Goal: Task Accomplishment & Management: Use online tool/utility

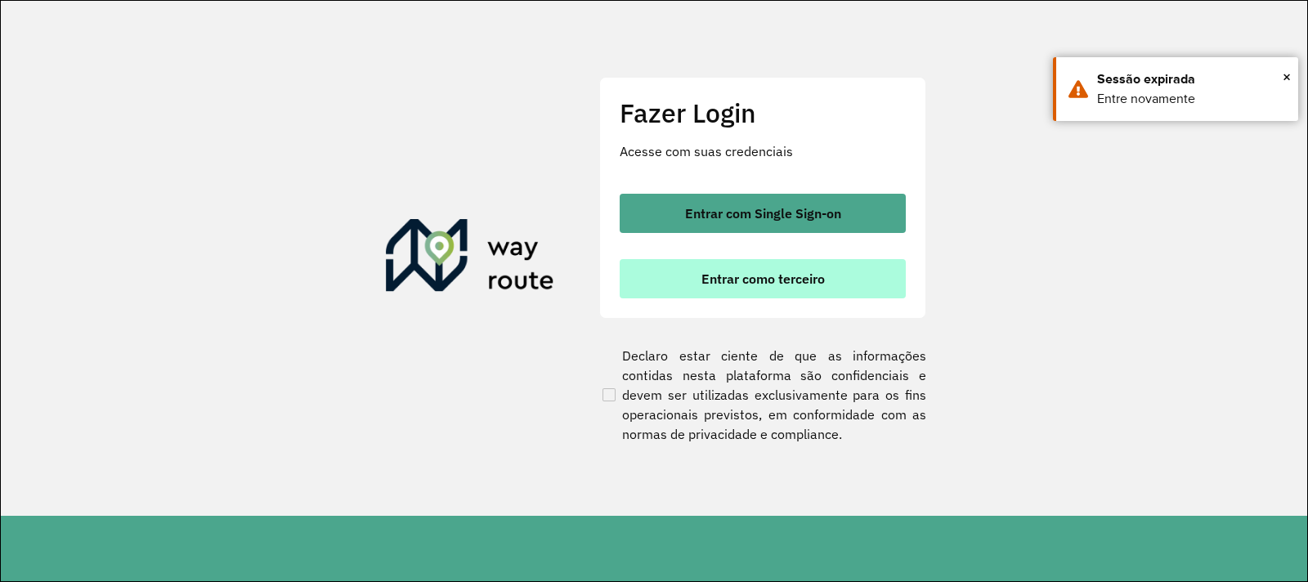
click at [724, 280] on span "Entrar como terceiro" at bounding box center [762, 278] width 123 height 13
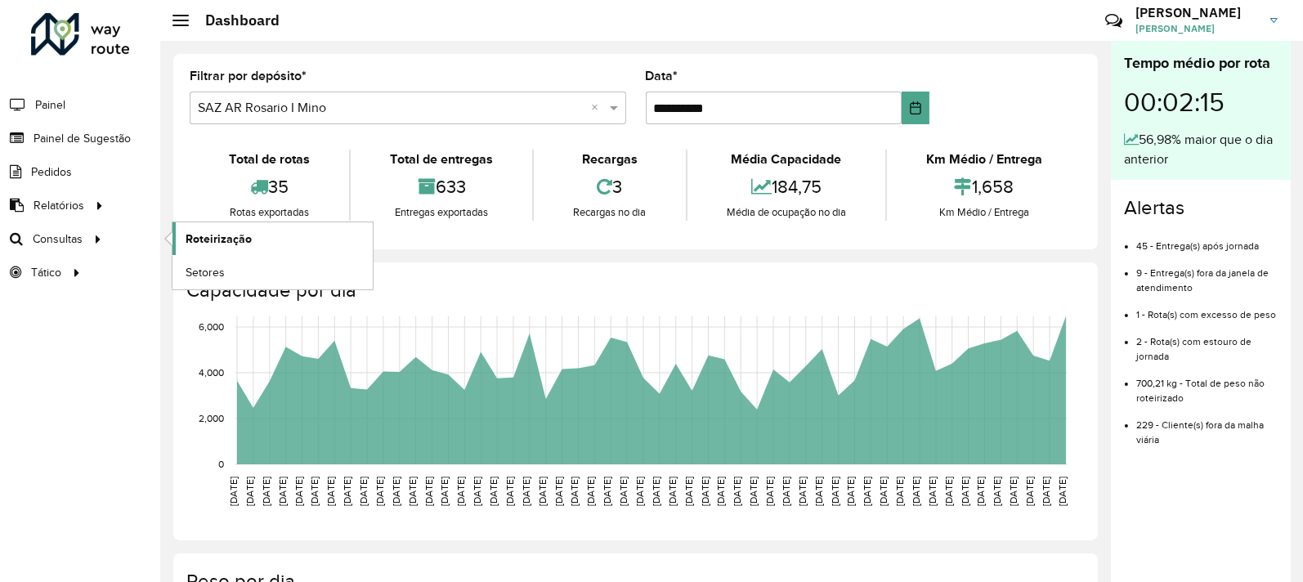
click at [194, 239] on span "Roteirização" at bounding box center [219, 238] width 66 height 17
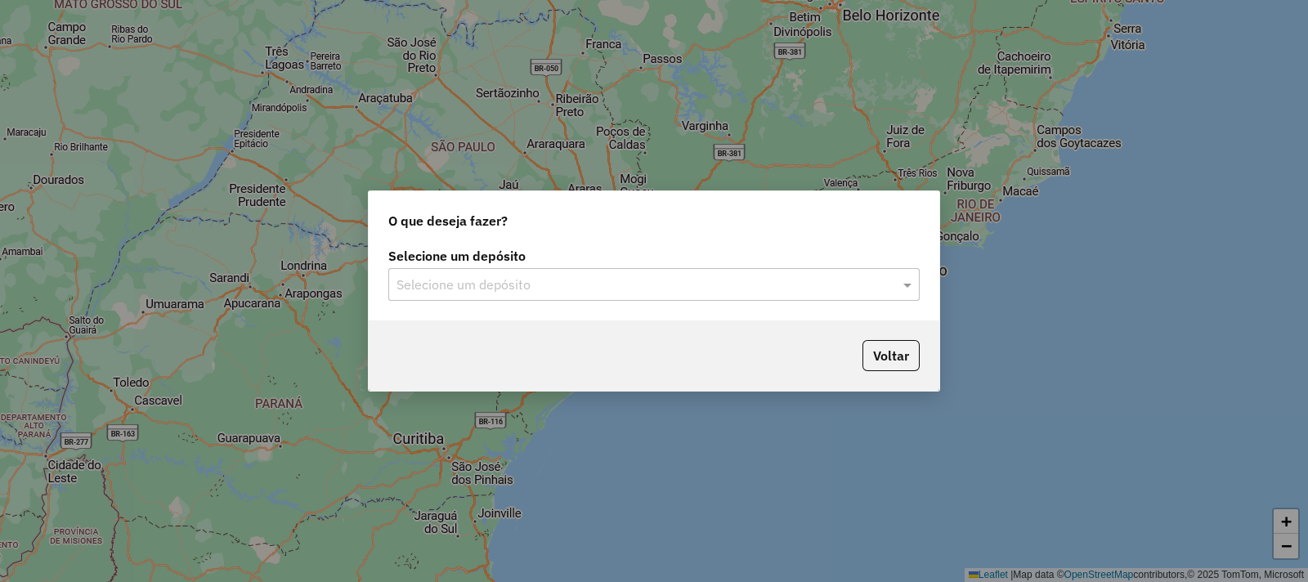
click at [637, 263] on label "Selecione um depósito" at bounding box center [653, 256] width 531 height 20
click at [618, 284] on input "text" at bounding box center [637, 285] width 482 height 20
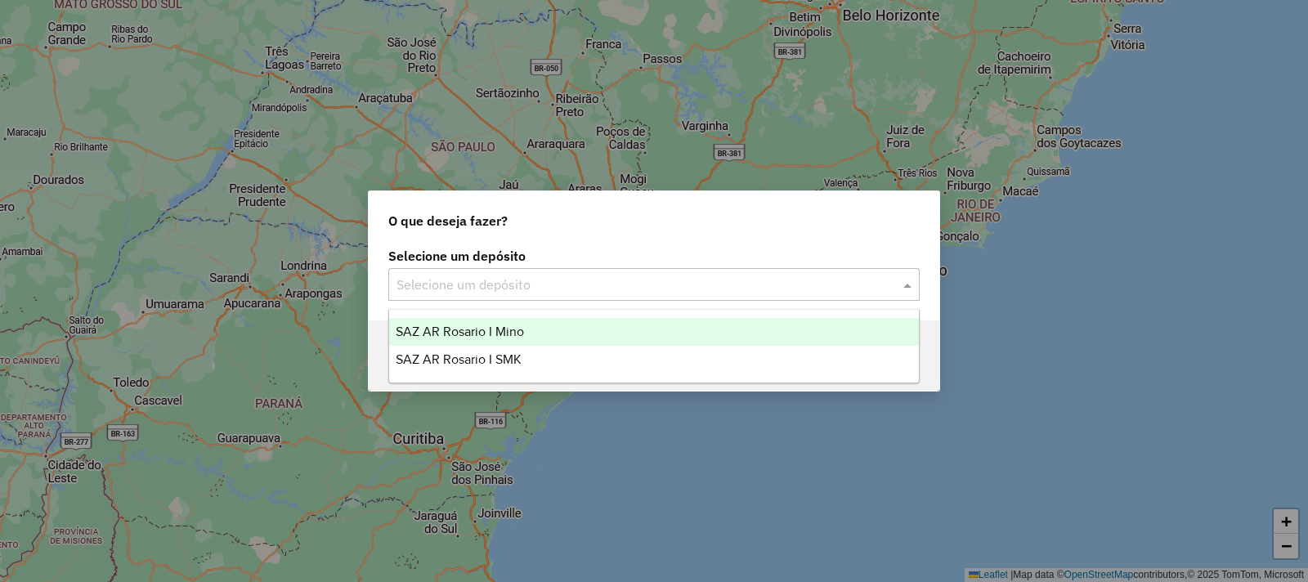
click at [532, 329] on div "SAZ AR Rosario I Mino" at bounding box center [654, 332] width 530 height 28
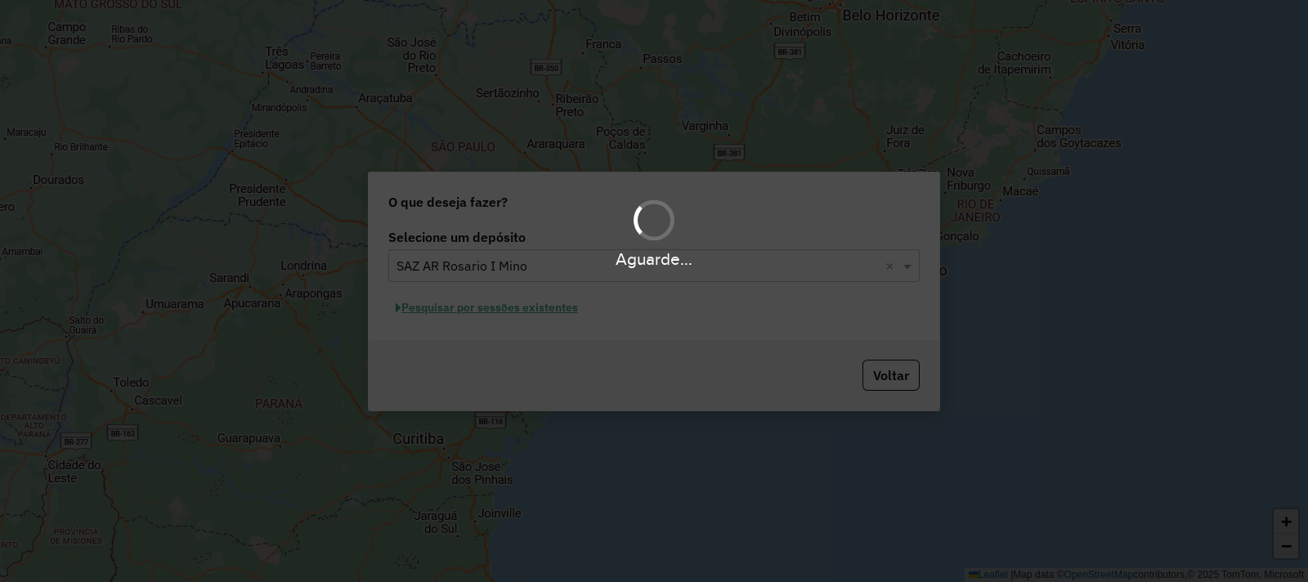
click at [510, 308] on div "Aguarde..." at bounding box center [654, 291] width 1308 height 582
click at [508, 311] on div "Aguarde..." at bounding box center [654, 291] width 1308 height 582
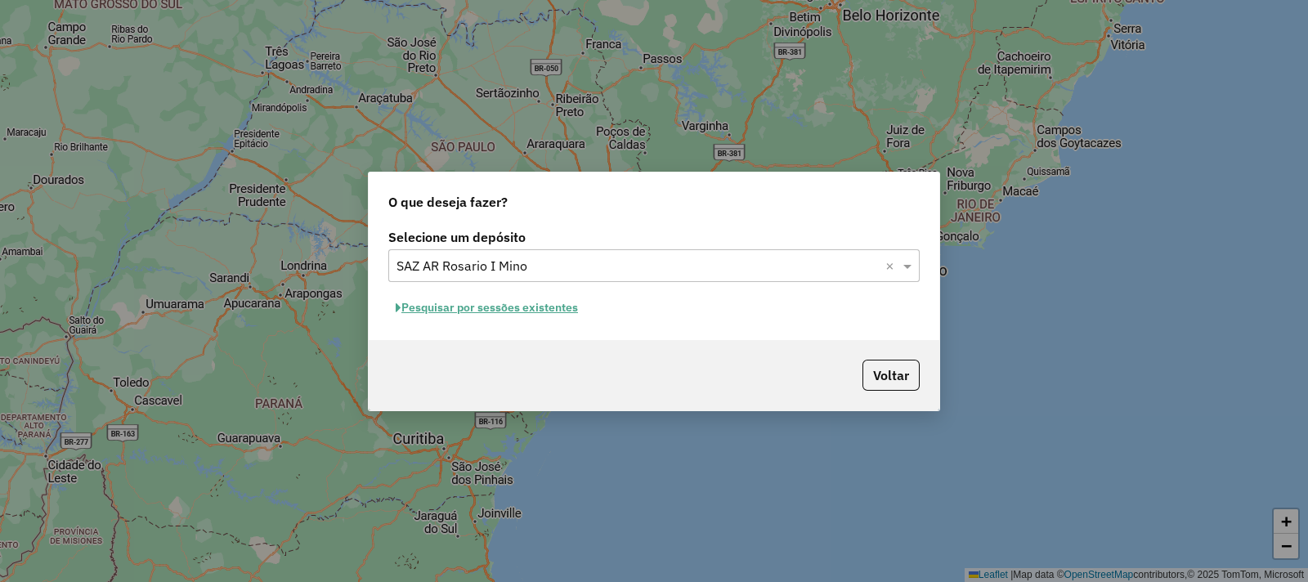
click at [508, 311] on button "Pesquisar por sessões existentes" at bounding box center [486, 307] width 197 height 25
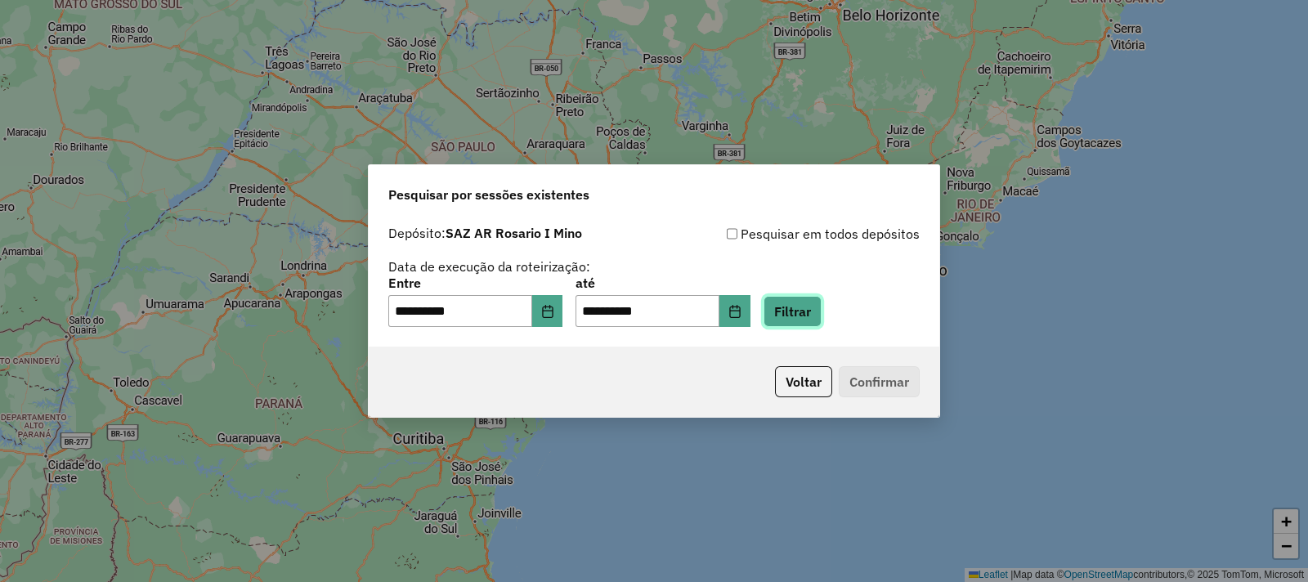
click at [813, 297] on button "Filtrar" at bounding box center [792, 311] width 58 height 31
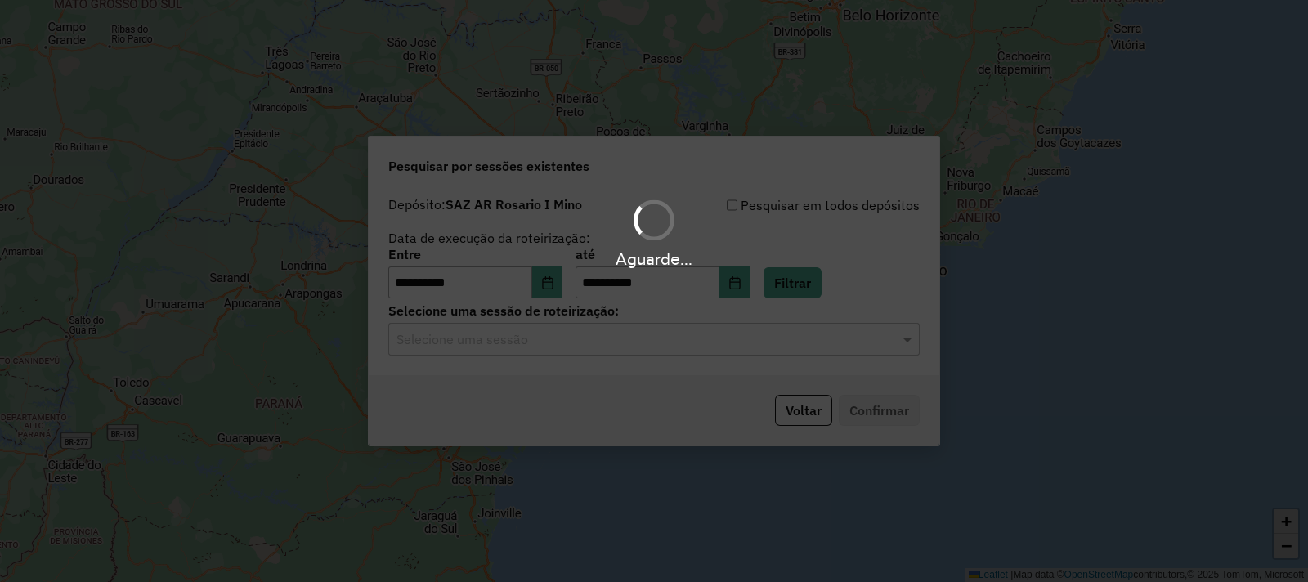
click at [556, 351] on div "Aguarde..." at bounding box center [654, 291] width 1308 height 582
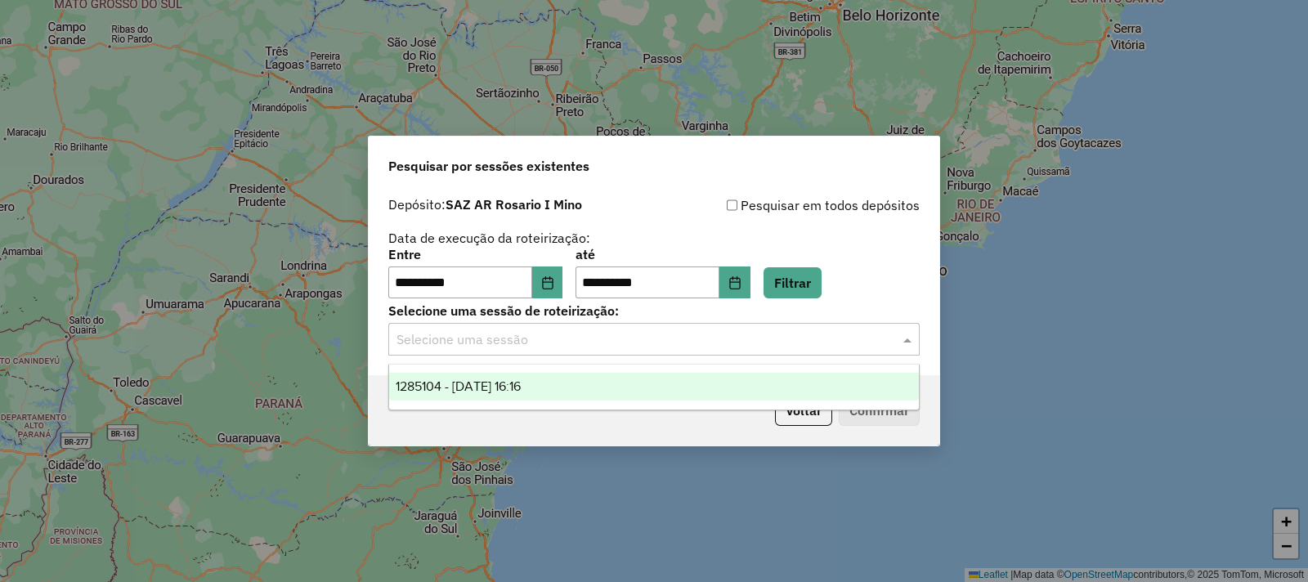
click at [555, 343] on input "text" at bounding box center [637, 340] width 482 height 20
click at [521, 382] on span "1285104 - 30/09/2025 16:16" at bounding box center [458, 386] width 125 height 14
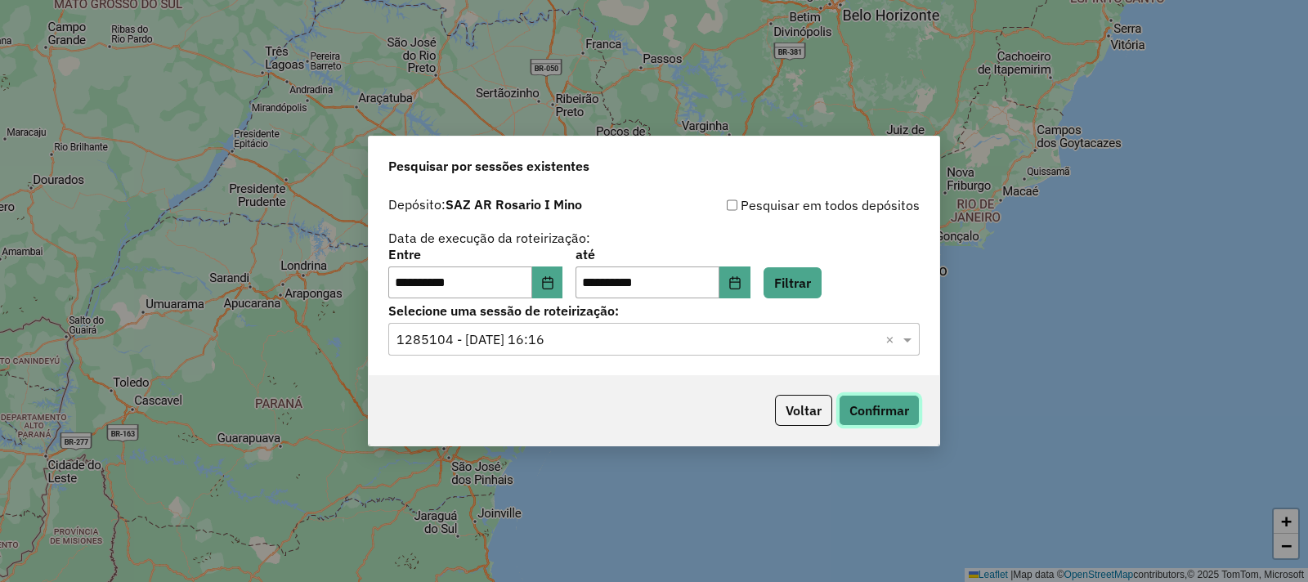
click at [887, 401] on button "Confirmar" at bounding box center [878, 410] width 81 height 31
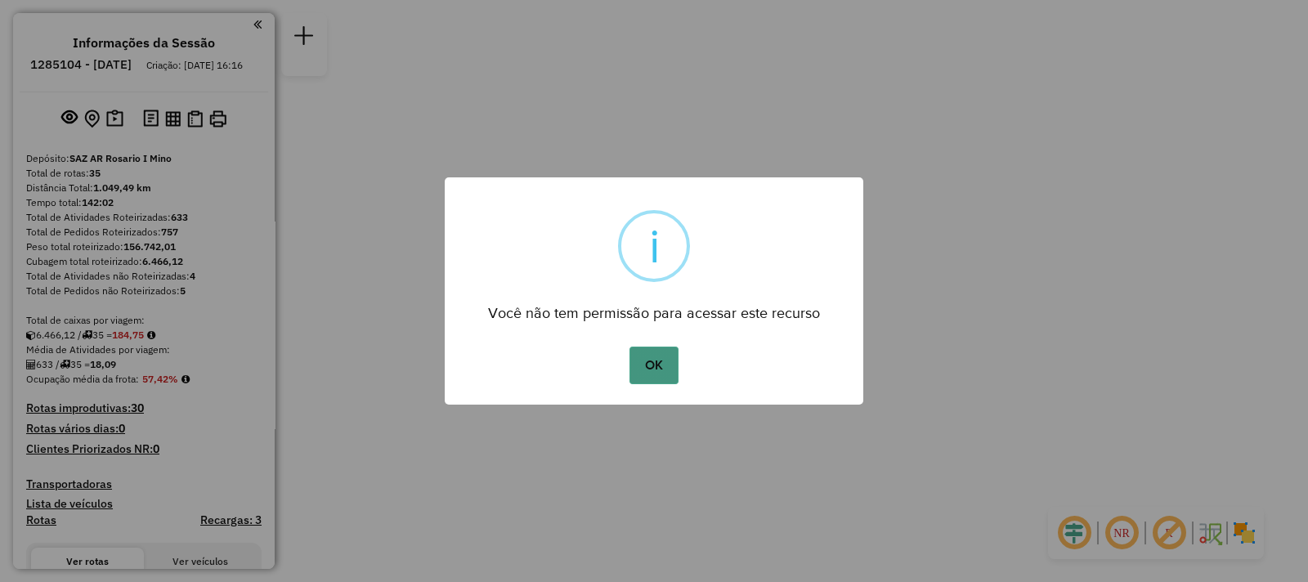
click at [666, 349] on button "OK" at bounding box center [653, 366] width 48 height 38
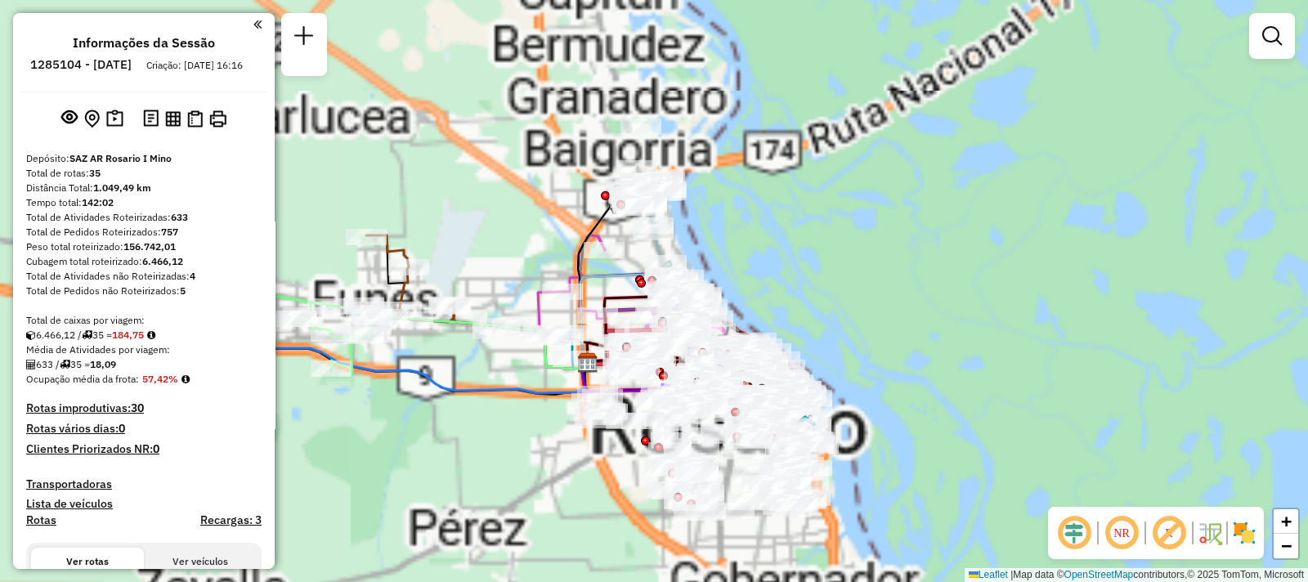
click at [704, 274] on div "Janela de atendimento Grade de atendimento Capacidade Transportadoras Veículos …" at bounding box center [654, 291] width 1308 height 582
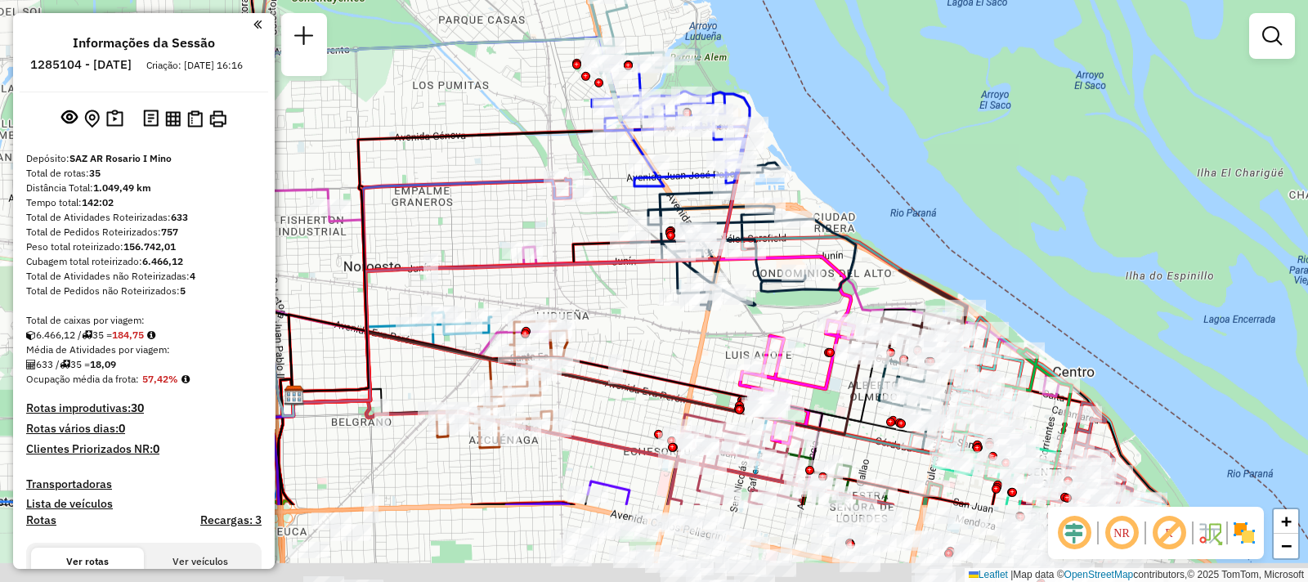
drag, startPoint x: 913, startPoint y: 340, endPoint x: 896, endPoint y: 204, distance: 136.7
click at [896, 204] on div "Janela de atendimento Grade de atendimento Capacidade Transportadoras Veículos …" at bounding box center [654, 291] width 1308 height 582
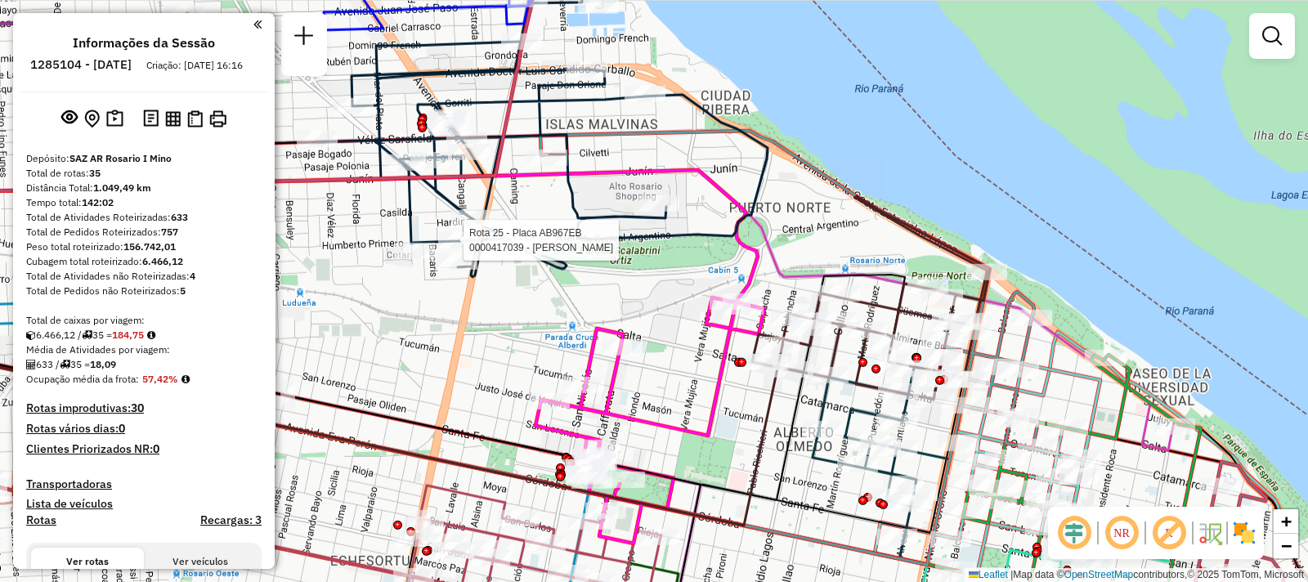
select select "**********"
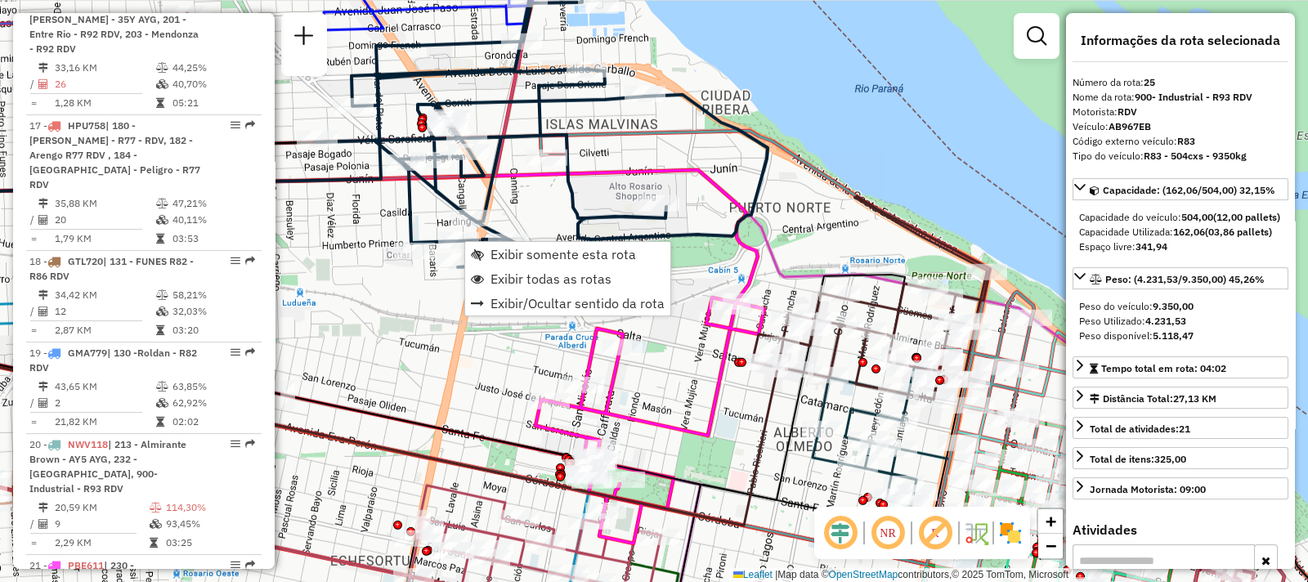
scroll to position [3052, 0]
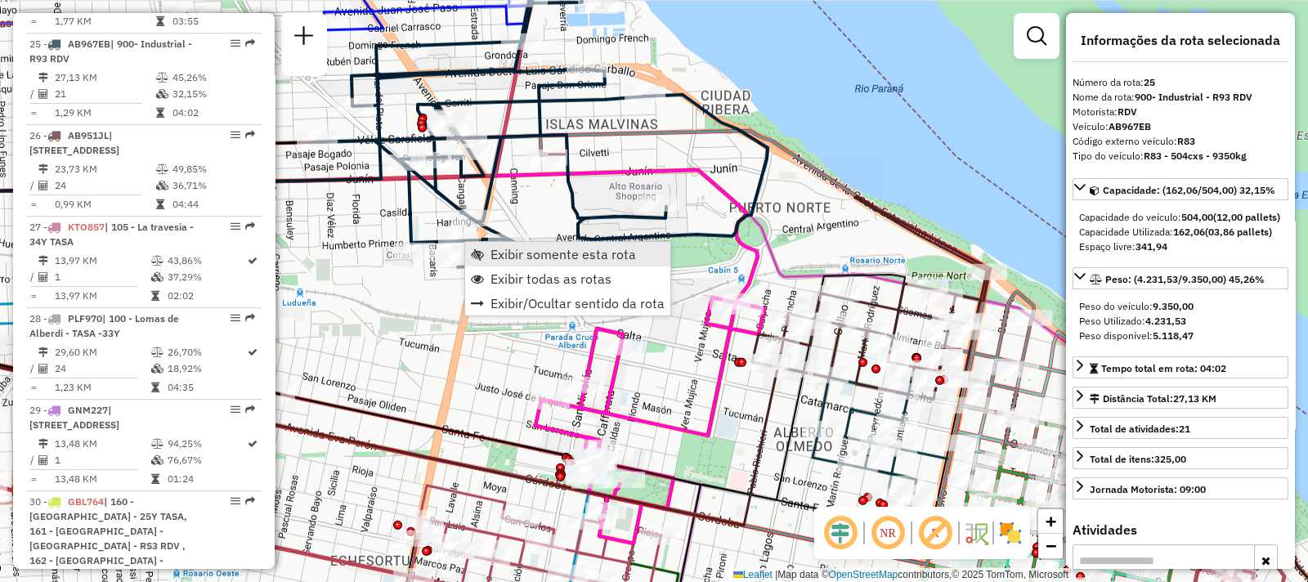
click at [481, 249] on span "Exibir somente esta rota" at bounding box center [477, 254] width 13 height 13
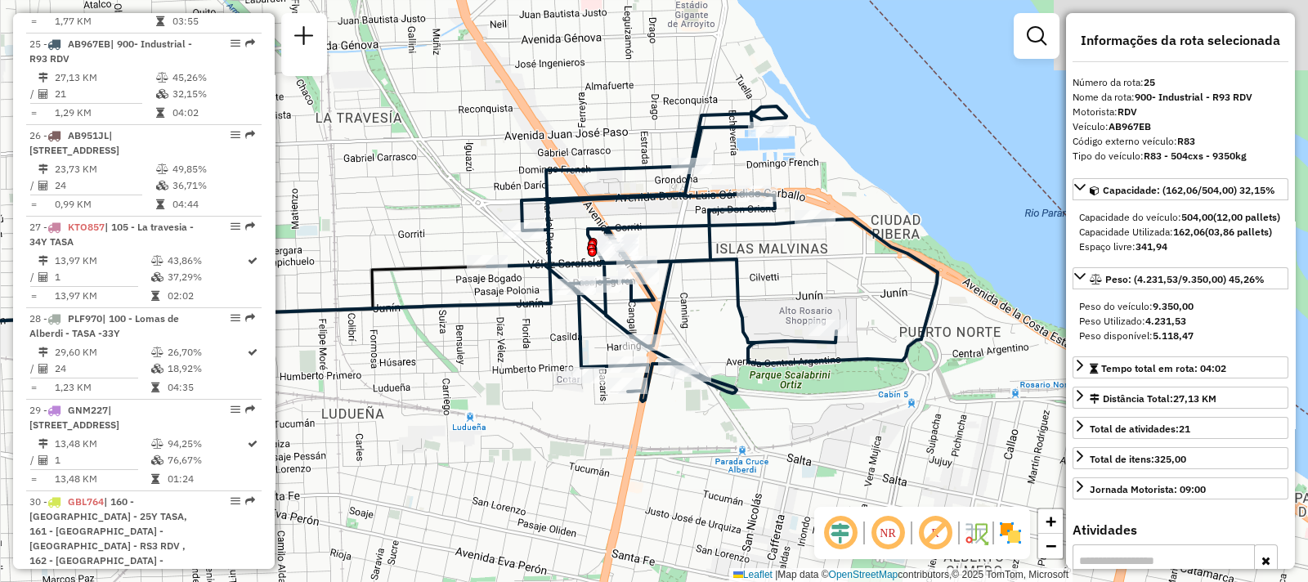
drag, startPoint x: 696, startPoint y: 345, endPoint x: 416, endPoint y: 401, distance: 285.9
click at [416, 401] on div "Janela de atendimento Grade de atendimento Capacidade Transportadoras Veículos …" at bounding box center [654, 291] width 1308 height 582
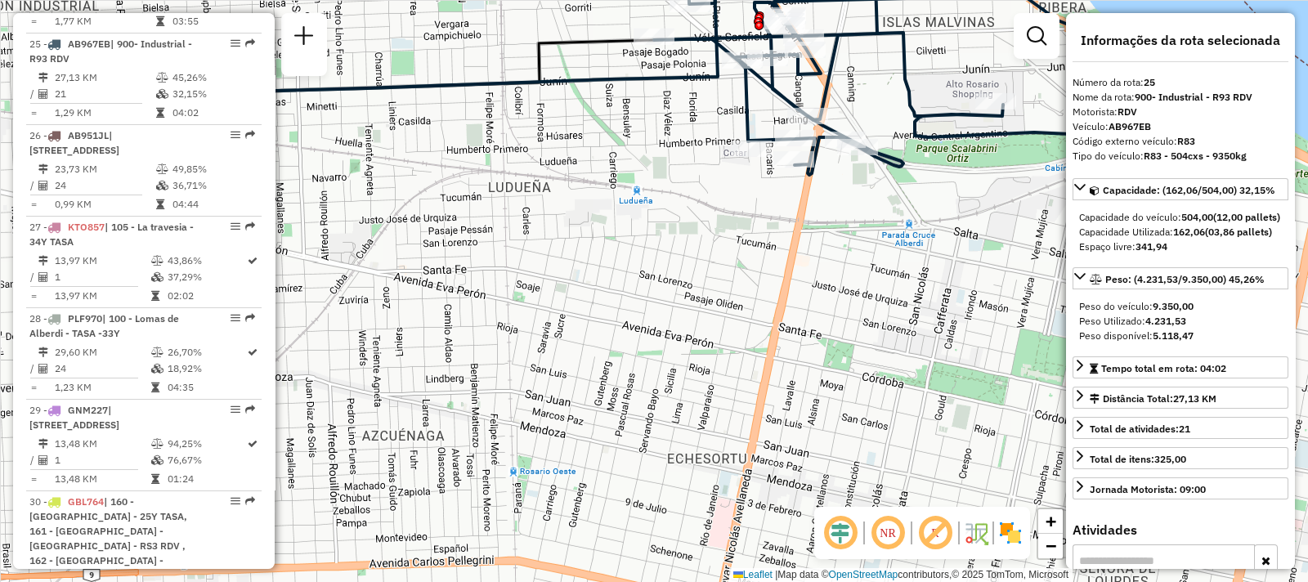
drag, startPoint x: 525, startPoint y: 355, endPoint x: 628, endPoint y: 238, distance: 155.8
click at [628, 238] on div "Janela de atendimento Grade de atendimento Capacidade Transportadoras Veículos …" at bounding box center [654, 291] width 1308 height 582
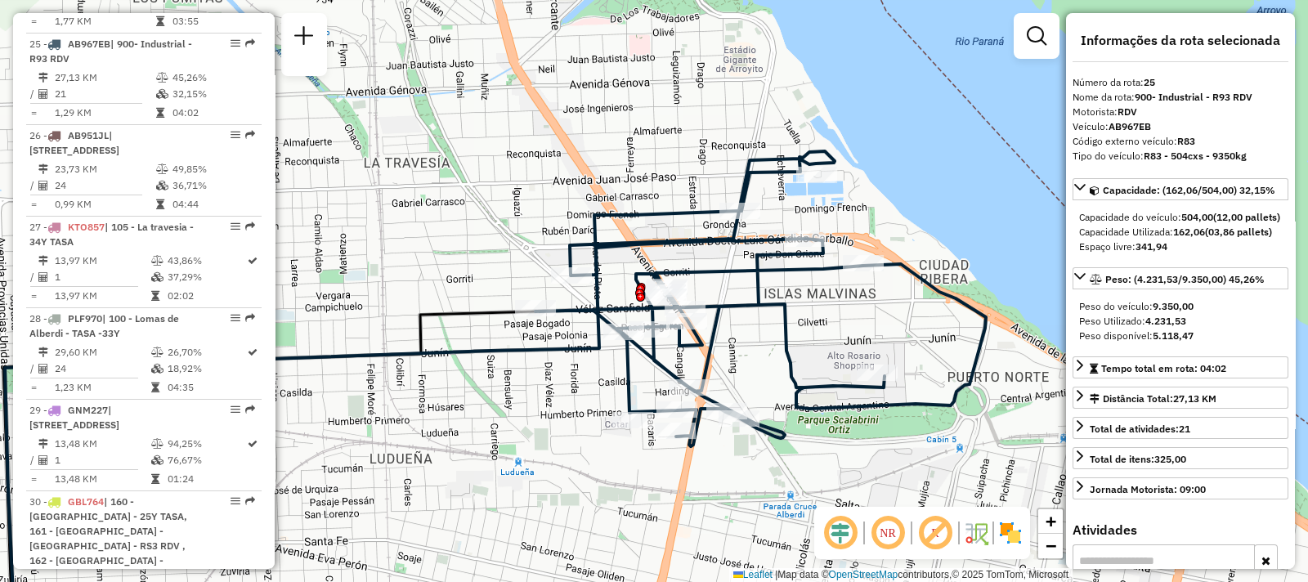
drag, startPoint x: 739, startPoint y: 147, endPoint x: 785, endPoint y: 333, distance: 191.1
click at [785, 333] on icon at bounding box center [760, 298] width 450 height 295
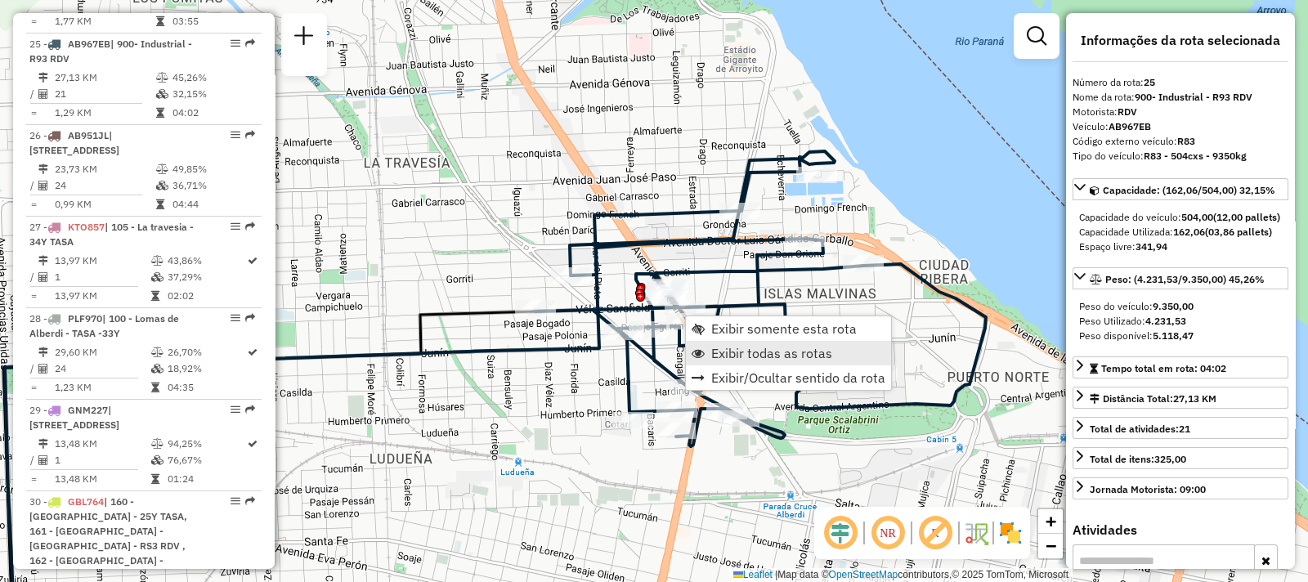
click at [718, 353] on span "Exibir todas as rotas" at bounding box center [771, 353] width 121 height 13
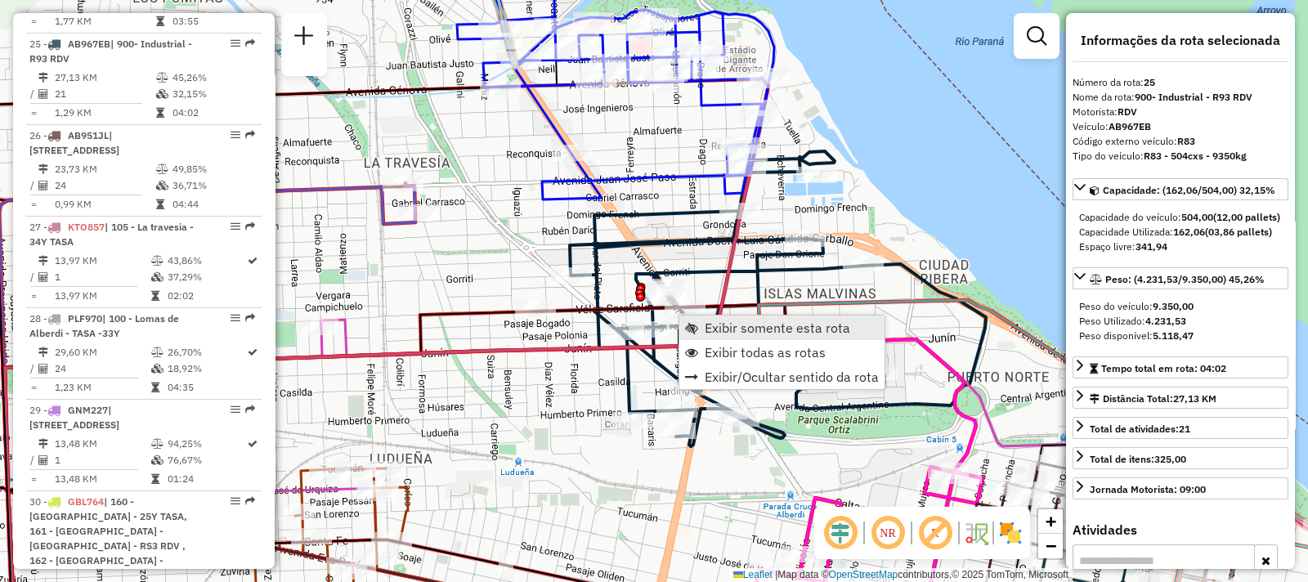
click at [693, 329] on span "Exibir somente esta rota" at bounding box center [691, 327] width 13 height 13
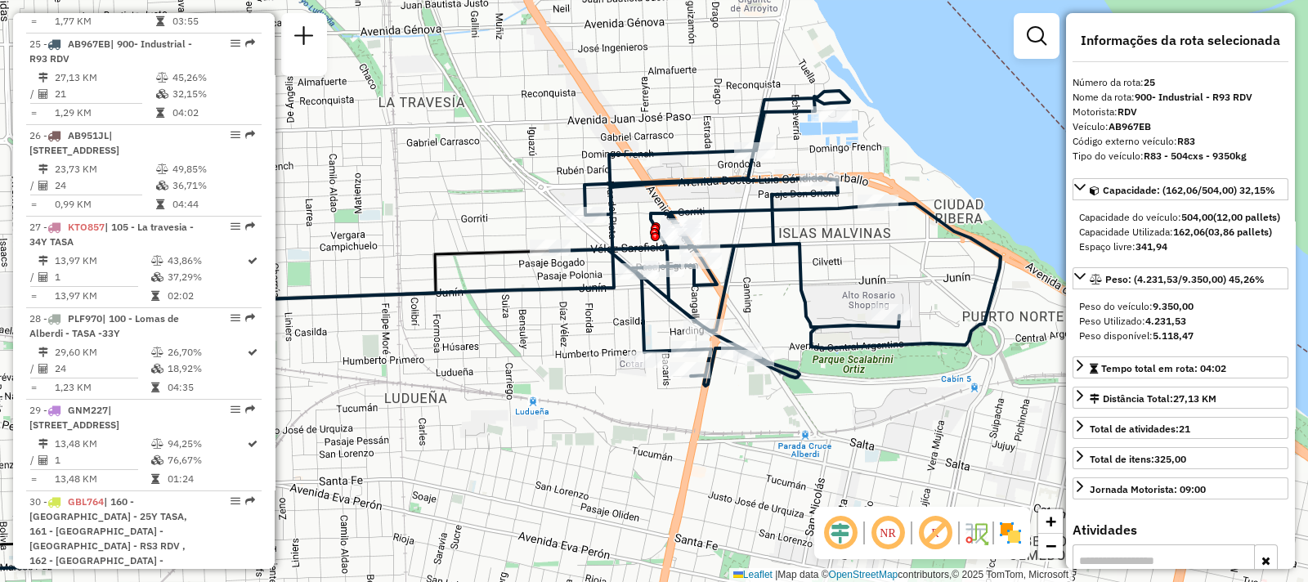
drag, startPoint x: 695, startPoint y: 327, endPoint x: 480, endPoint y: 368, distance: 219.6
click at [478, 368] on div "Janela de atendimento Grade de atendimento Capacidade Transportadoras Veículos …" at bounding box center [654, 291] width 1308 height 582
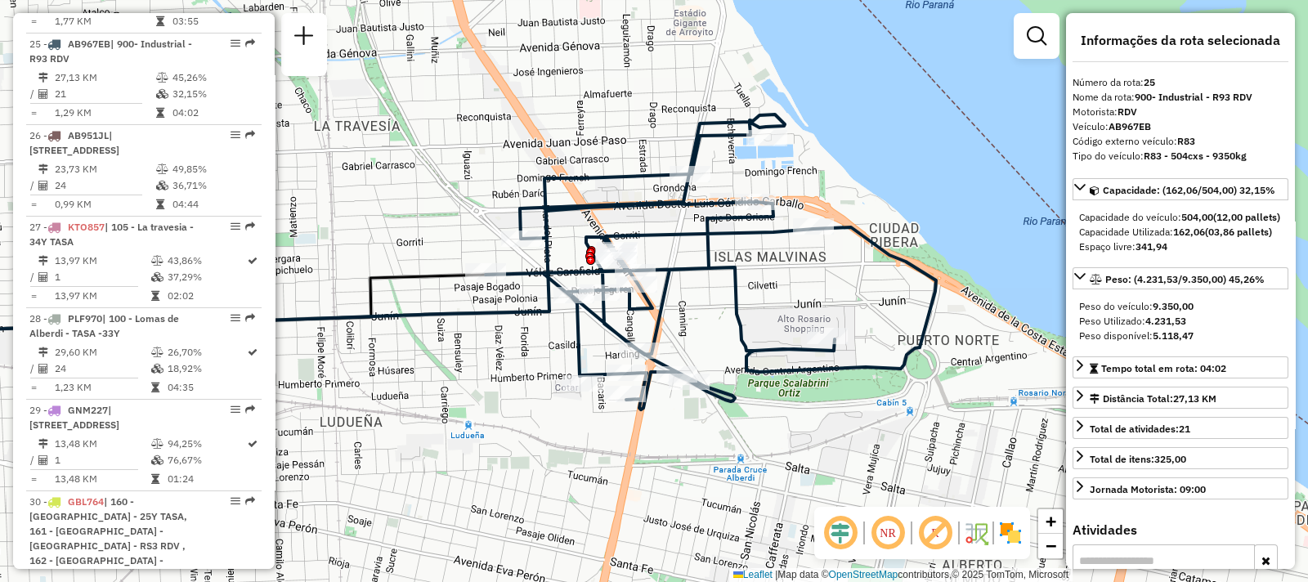
drag, startPoint x: 843, startPoint y: 273, endPoint x: 778, endPoint y: 297, distance: 68.8
click at [778, 297] on div "Janela de atendimento Grade de atendimento Capacidade Transportadoras Veículos …" at bounding box center [654, 291] width 1308 height 582
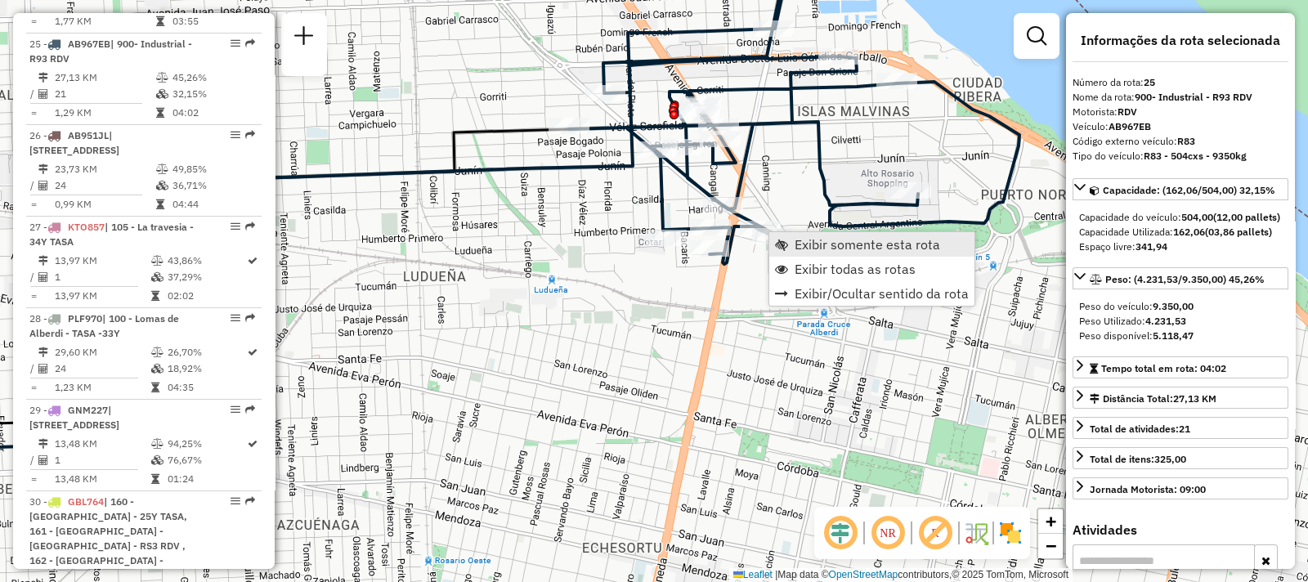
click at [815, 246] on span "Exibir somente esta rota" at bounding box center [866, 244] width 145 height 13
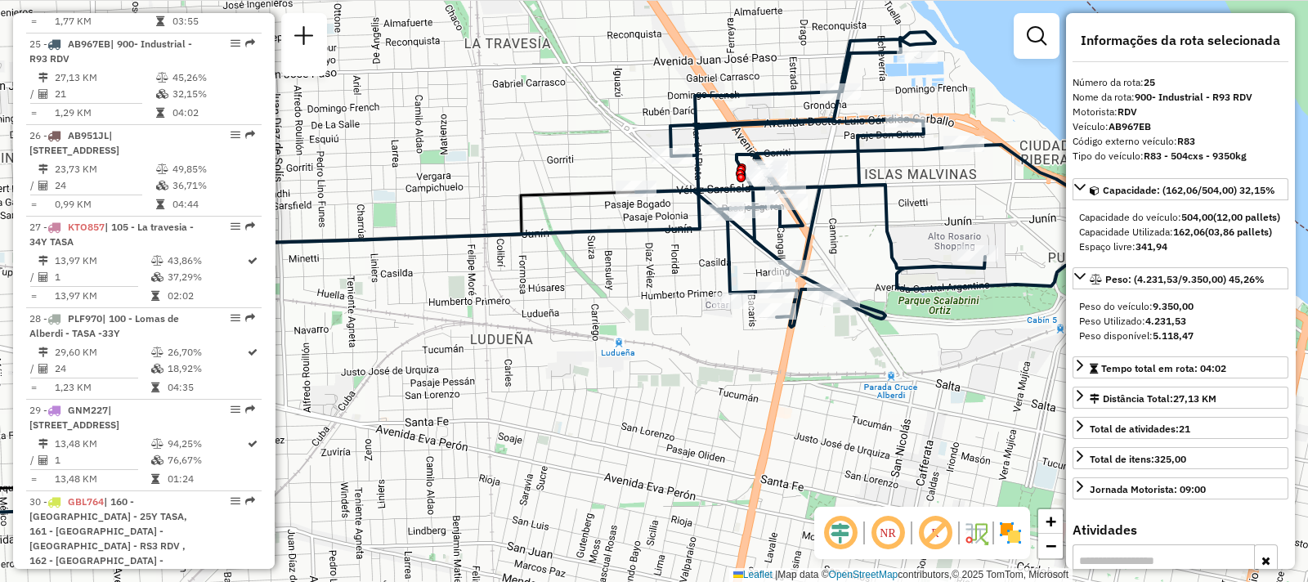
drag, startPoint x: 814, startPoint y: 287, endPoint x: 682, endPoint y: 270, distance: 132.7
click at [682, 270] on div "Janela de atendimento Grade de atendimento Capacidade Transportadoras Veículos …" at bounding box center [654, 291] width 1308 height 582
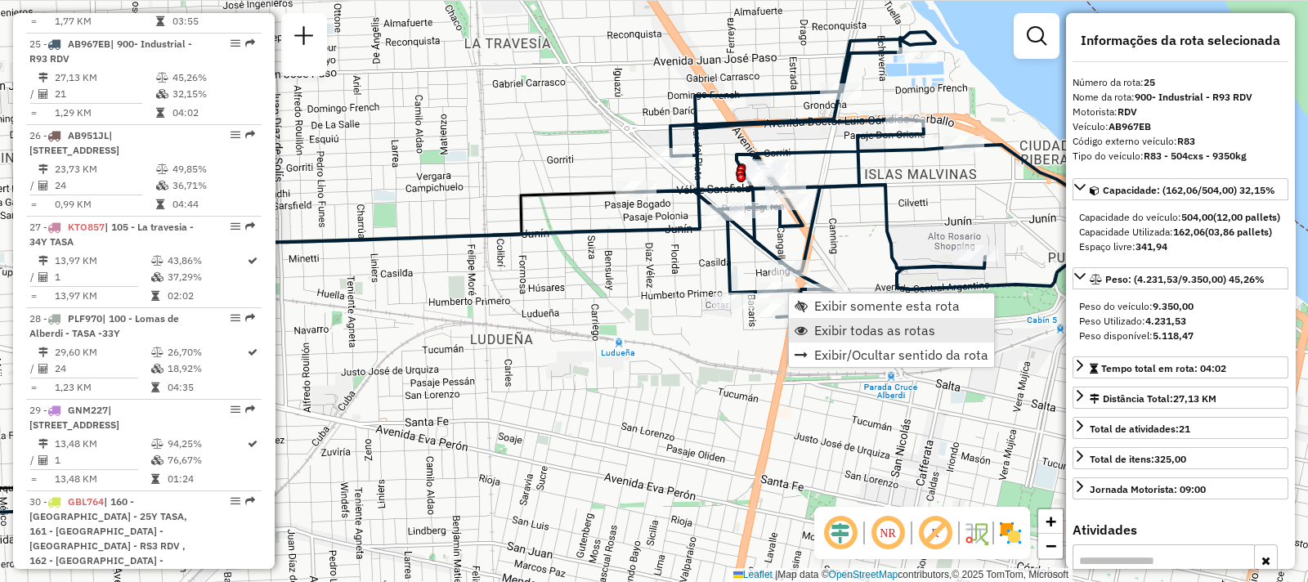
click at [886, 329] on span "Exibir todas as rotas" at bounding box center [874, 330] width 121 height 13
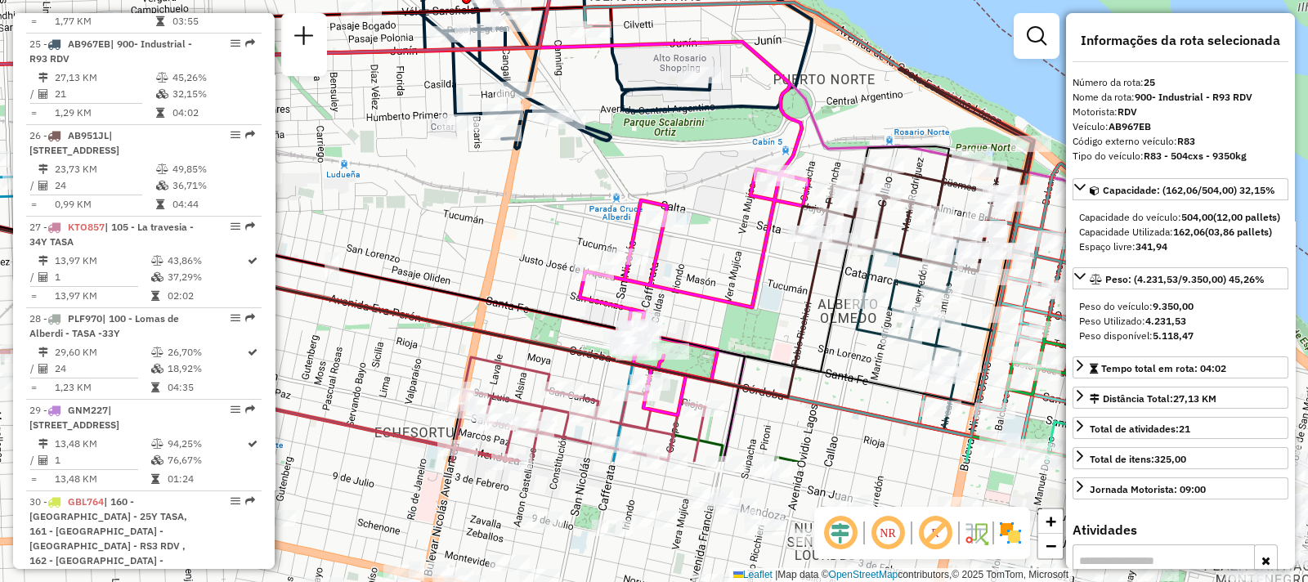
drag, startPoint x: 917, startPoint y: 354, endPoint x: 642, endPoint y: 176, distance: 327.3
click at [642, 176] on div "Janela de atendimento Grade de atendimento Capacidade Transportadoras Veículos …" at bounding box center [654, 291] width 1308 height 582
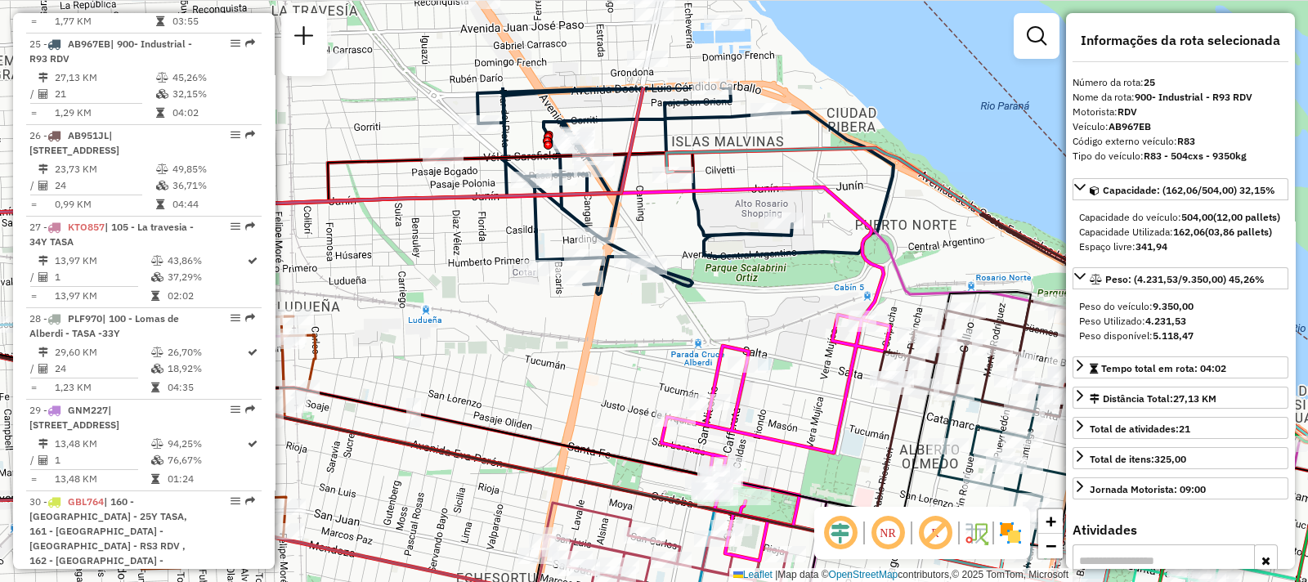
drag, startPoint x: 780, startPoint y: 249, endPoint x: 850, endPoint y: 367, distance: 136.7
click at [850, 367] on icon at bounding box center [775, 438] width 229 height 246
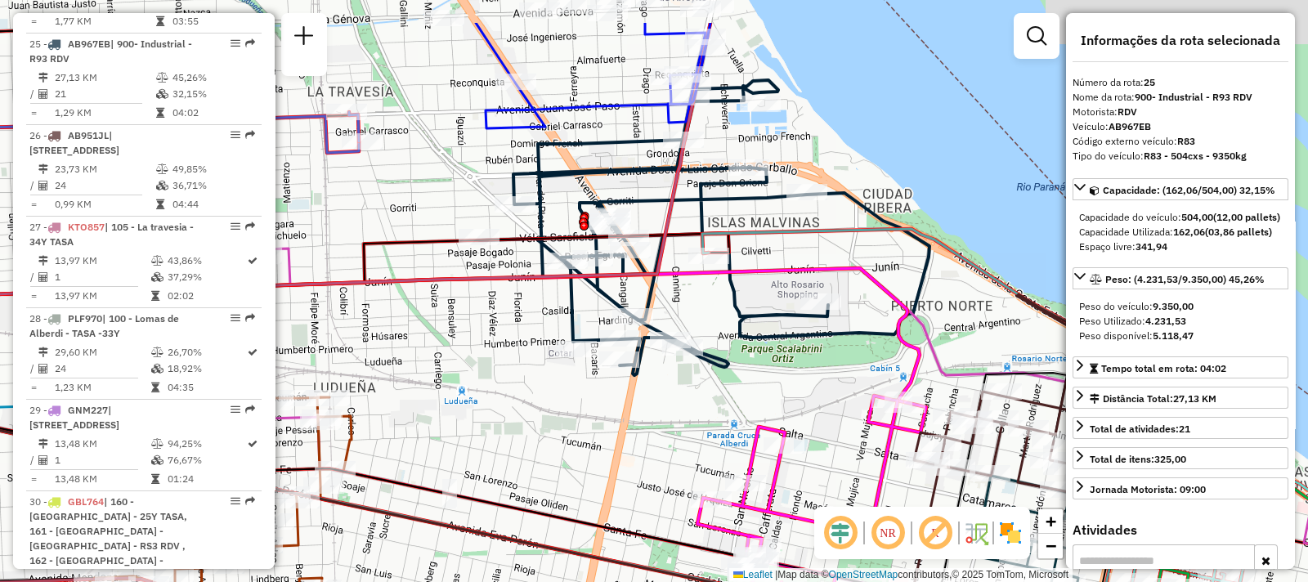
drag, startPoint x: 587, startPoint y: 181, endPoint x: 623, endPoint y: 261, distance: 87.0
click at [623, 258] on div at bounding box center [630, 250] width 41 height 16
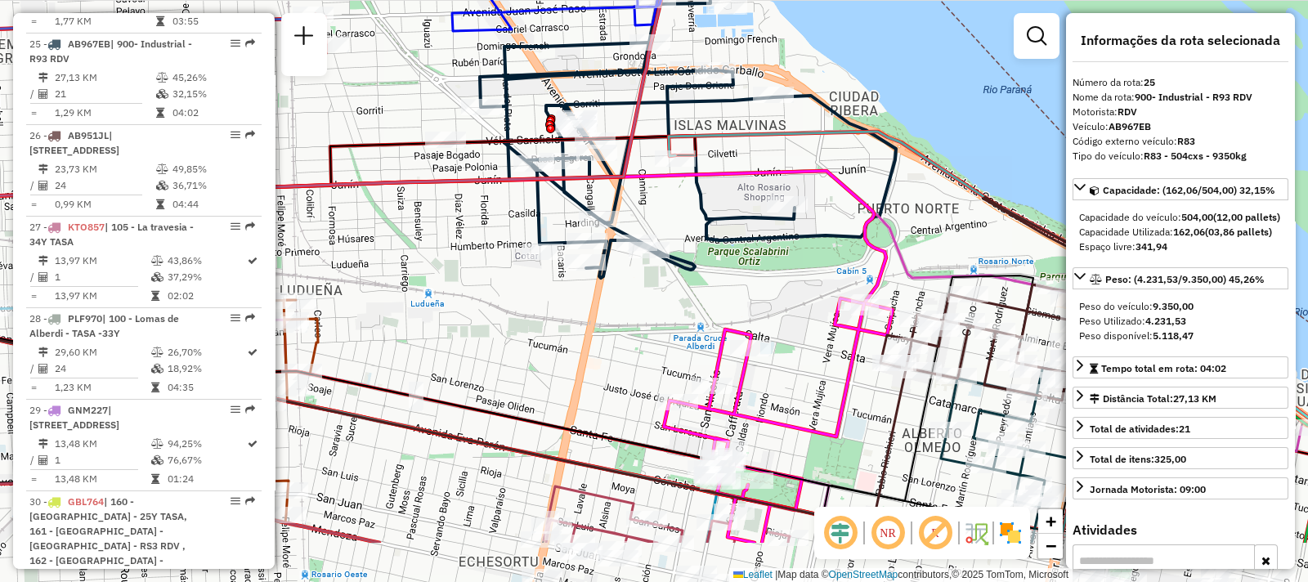
drag, startPoint x: 756, startPoint y: 373, endPoint x: 722, endPoint y: 276, distance: 102.9
click at [722, 276] on div "Janela de atendimento Grade de atendimento Capacidade Transportadoras Veículos …" at bounding box center [654, 291] width 1308 height 582
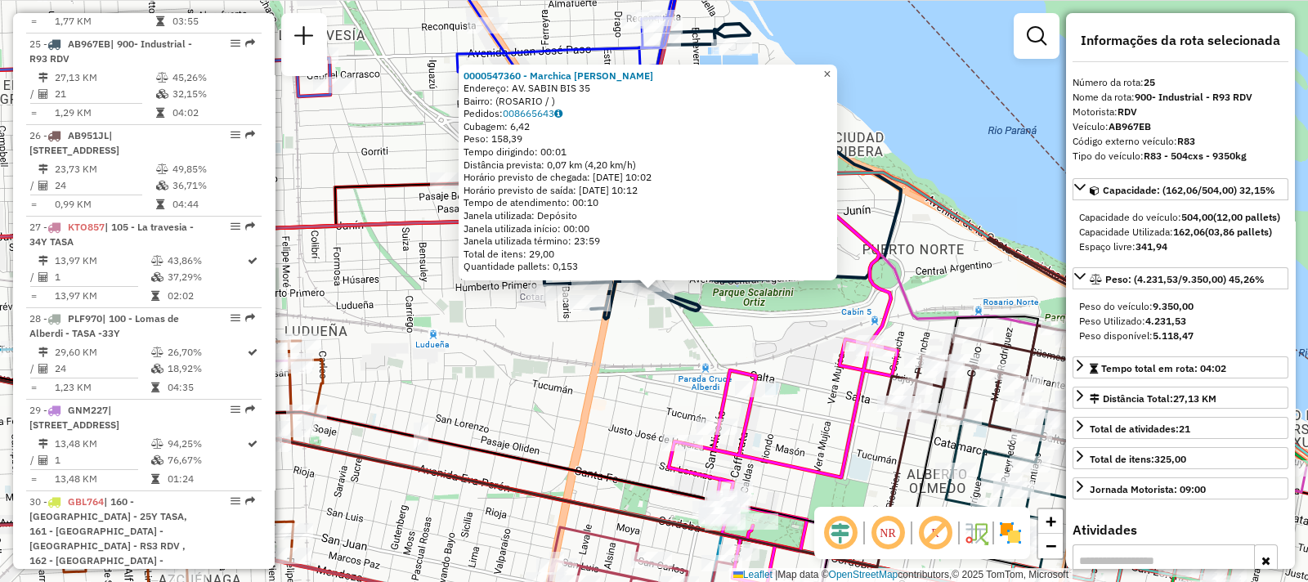
click at [830, 70] on span "×" at bounding box center [826, 73] width 7 height 14
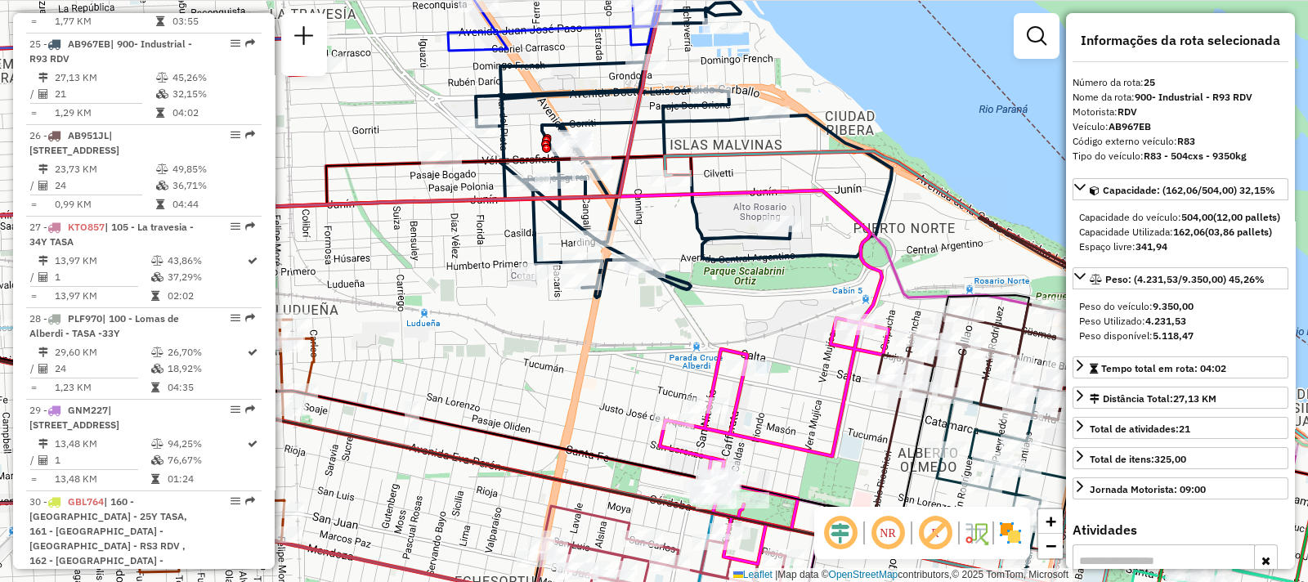
drag, startPoint x: 719, startPoint y: 296, endPoint x: 709, endPoint y: 272, distance: 25.6
click at [709, 272] on div "Janela de atendimento Grade de atendimento Capacidade Transportadoras Veículos …" at bounding box center [654, 291] width 1308 height 582
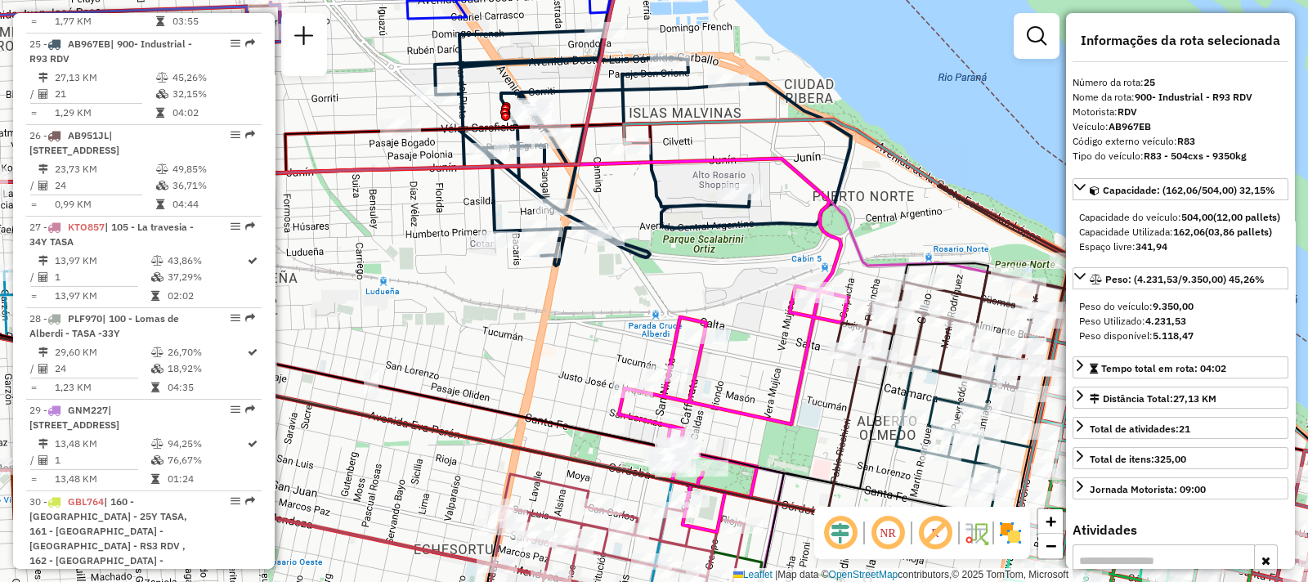
drag, startPoint x: 709, startPoint y: 288, endPoint x: 670, endPoint y: 230, distance: 69.4
click at [670, 230] on icon at bounding box center [625, 118] width 450 height 295
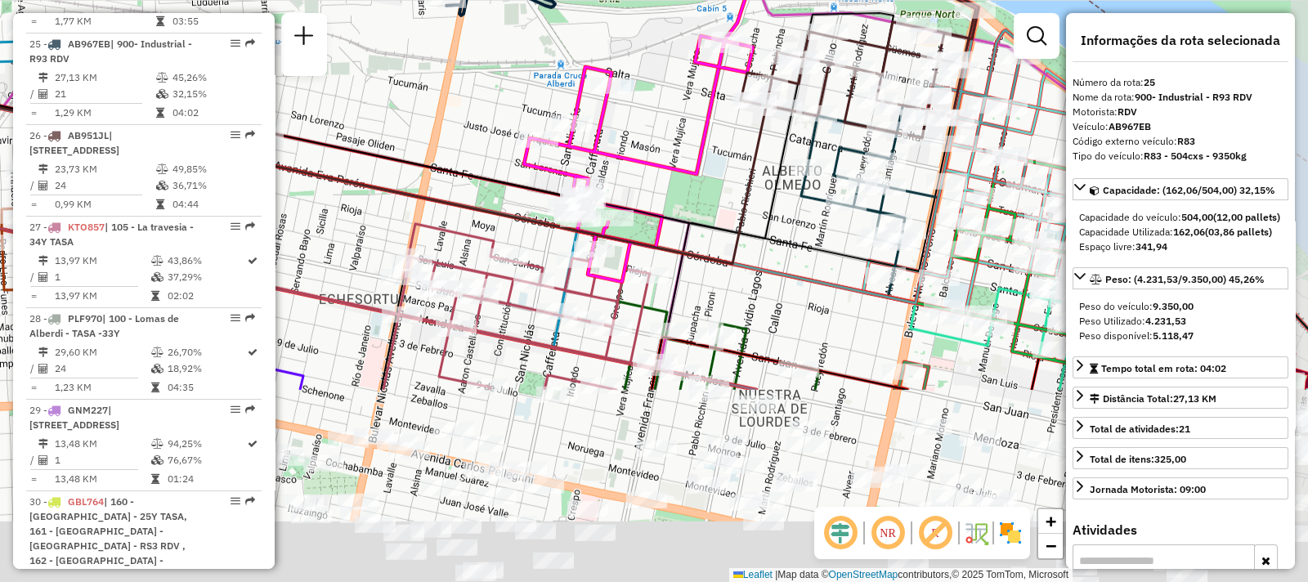
drag, startPoint x: 758, startPoint y: 345, endPoint x: 663, endPoint y: 95, distance: 267.4
click at [663, 95] on div "Janela de atendimento Grade de atendimento Capacidade Transportadoras Veículos …" at bounding box center [654, 291] width 1308 height 582
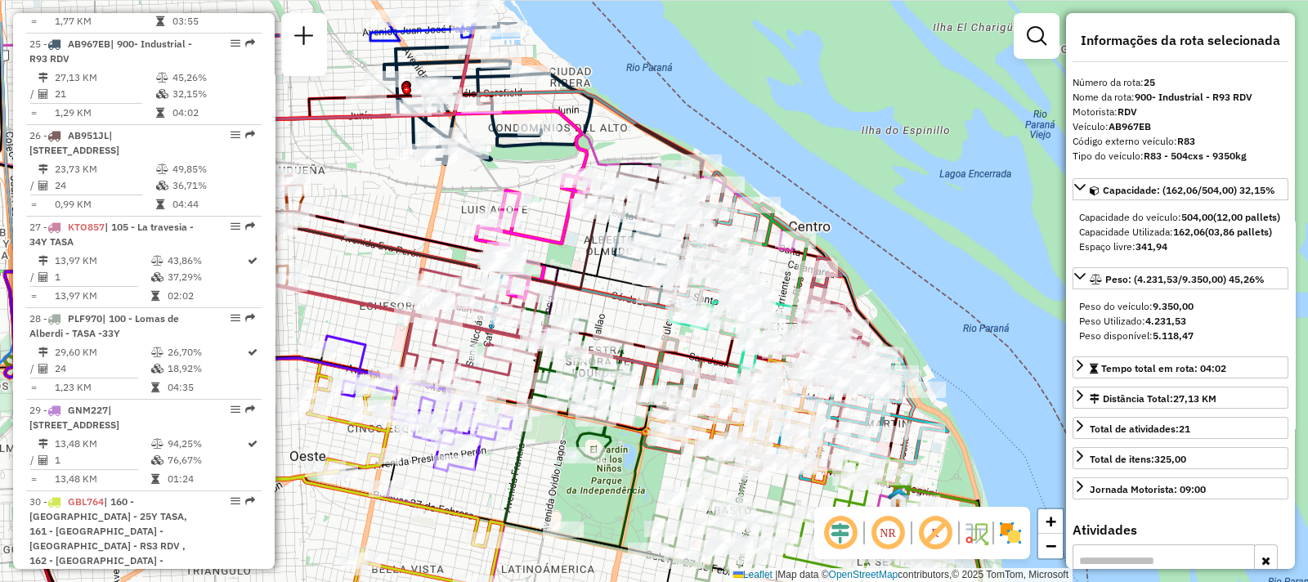
drag, startPoint x: 603, startPoint y: 429, endPoint x: 507, endPoint y: 530, distance: 138.7
click at [503, 530] on icon at bounding box center [273, 486] width 458 height 227
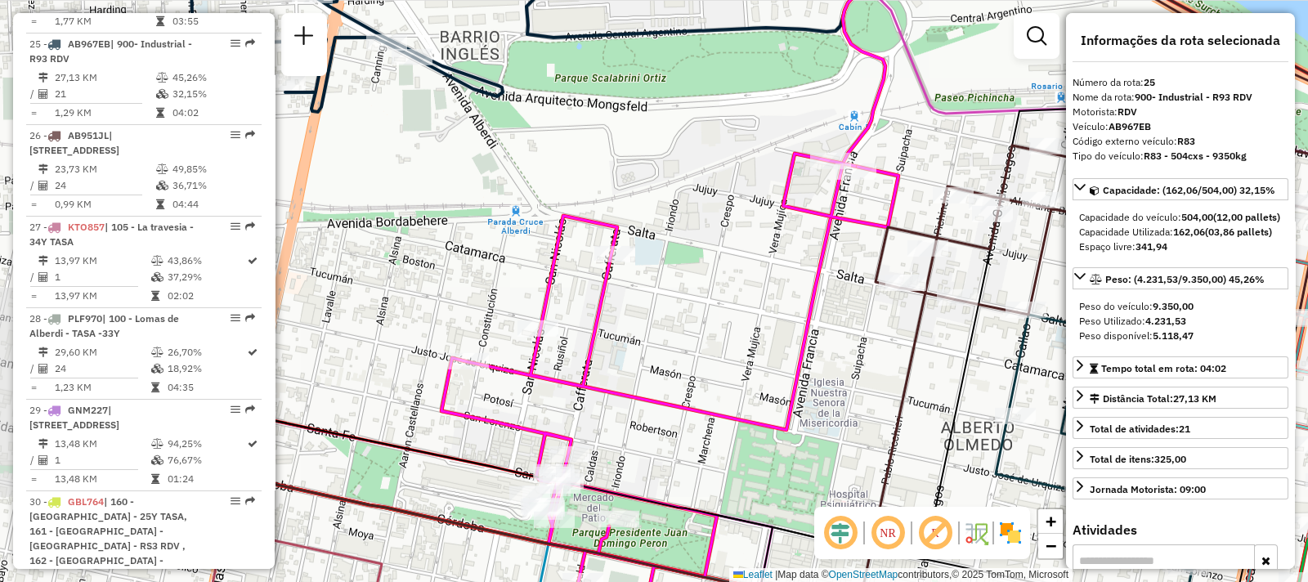
drag, startPoint x: 524, startPoint y: 295, endPoint x: 733, endPoint y: 285, distance: 209.4
click at [733, 285] on div "Rota 30 - Placa GBL764 0000442449 - GARCIA MONTELUIS FRANZ Janela de atendiment…" at bounding box center [654, 291] width 1308 height 582
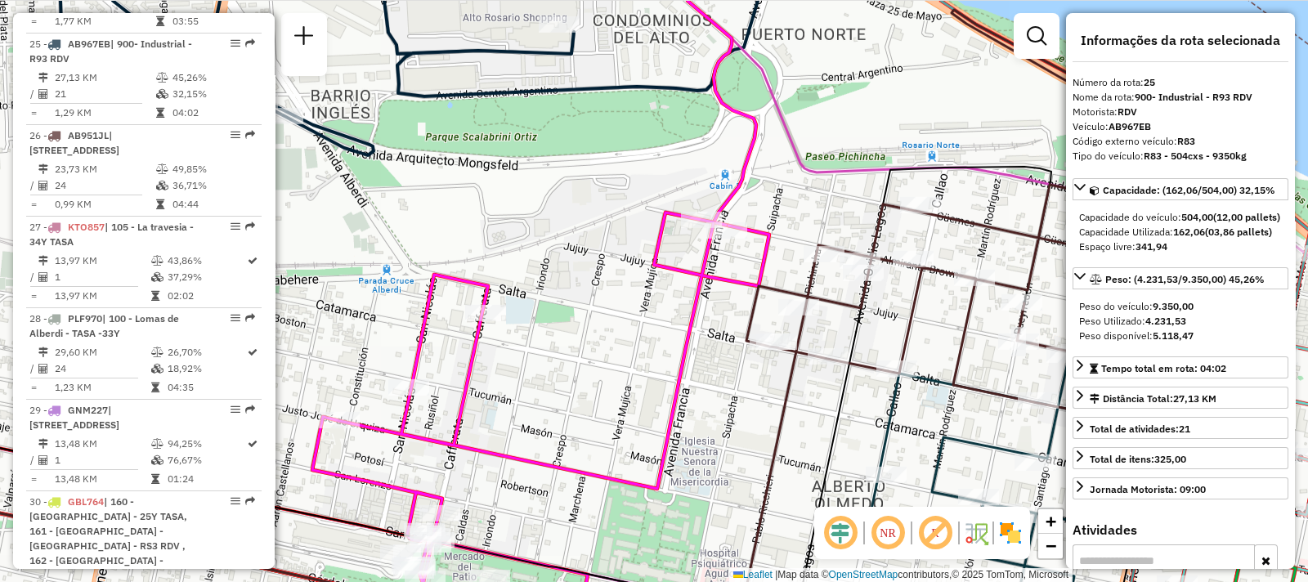
drag, startPoint x: 676, startPoint y: 311, endPoint x: 543, endPoint y: 376, distance: 148.4
click at [543, 376] on div "Rota 30 - Placa GBL764 0000442449 - GARCIA MONTELUIS FRANZ Janela de atendiment…" at bounding box center [654, 291] width 1308 height 582
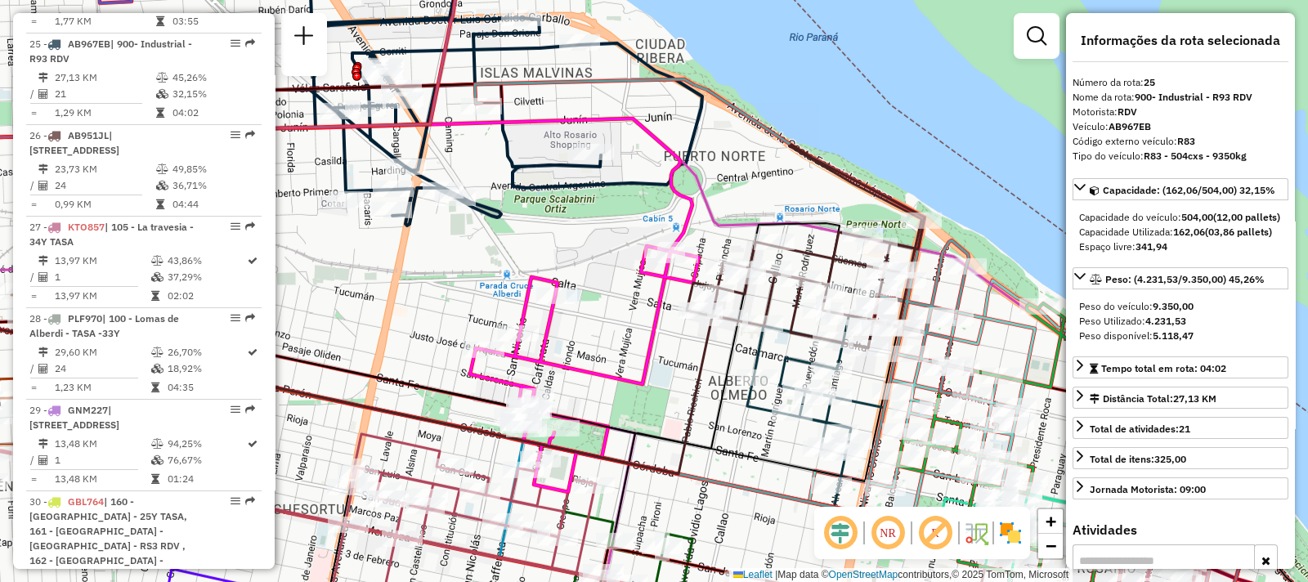
drag, startPoint x: 542, startPoint y: 390, endPoint x: 590, endPoint y: 329, distance: 77.3
click at [585, 339] on div "Rota 30 - Placa GBL764 0000442449 - GARCIA MONTELUIS FRANZ Janela de atendiment…" at bounding box center [654, 291] width 1308 height 582
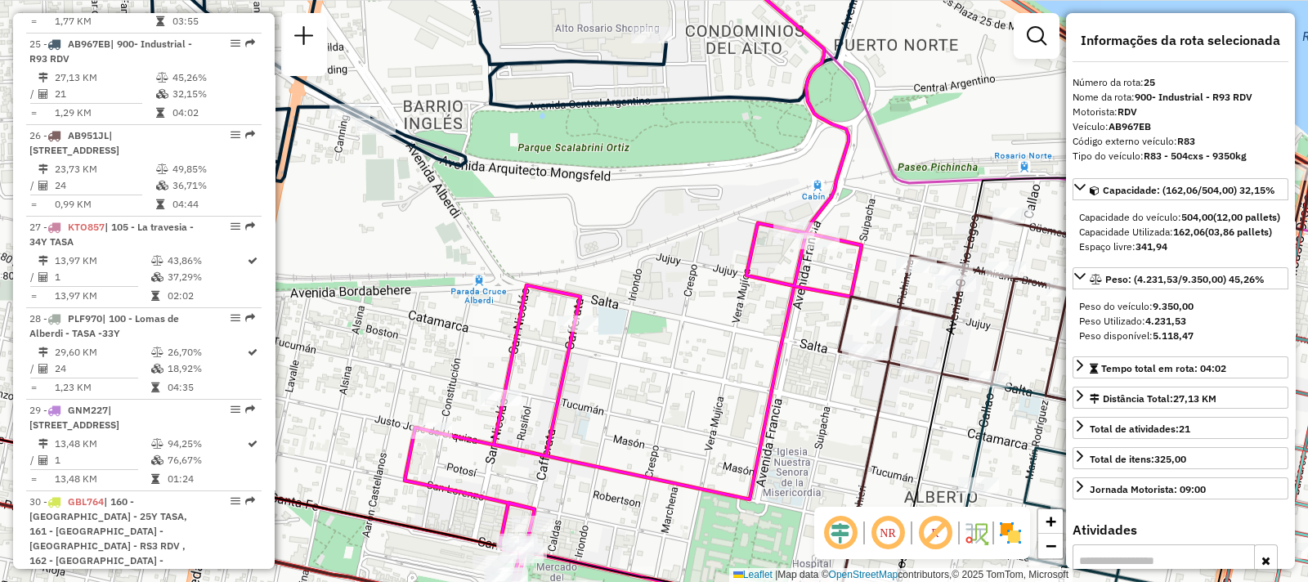
drag, startPoint x: 552, startPoint y: 206, endPoint x: 613, endPoint y: 255, distance: 77.9
click at [613, 255] on div "Rota 30 - Placa GBL764 0000442449 - GARCIA MONTELUIS FRANZ Janela de atendiment…" at bounding box center [654, 291] width 1308 height 582
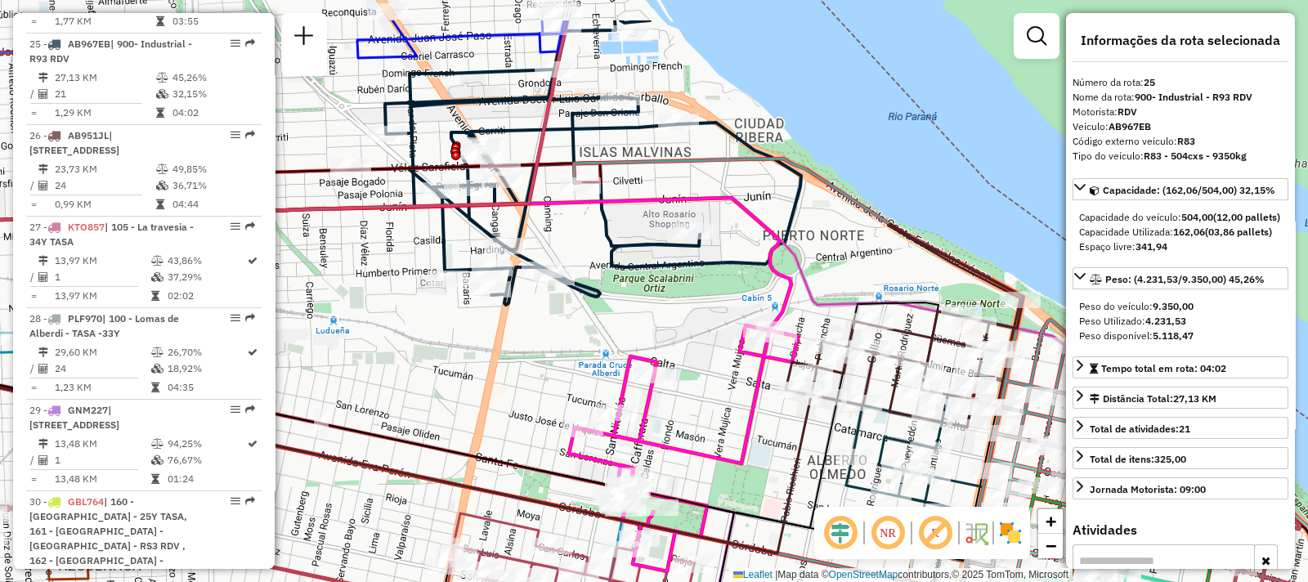
drag, startPoint x: 550, startPoint y: 197, endPoint x: 582, endPoint y: 261, distance: 71.3
click at [582, 261] on div "Rota 30 - Placa GBL764 0000442449 - GARCIA MONTELUIS FRANZ Janela de atendiment…" at bounding box center [654, 291] width 1308 height 582
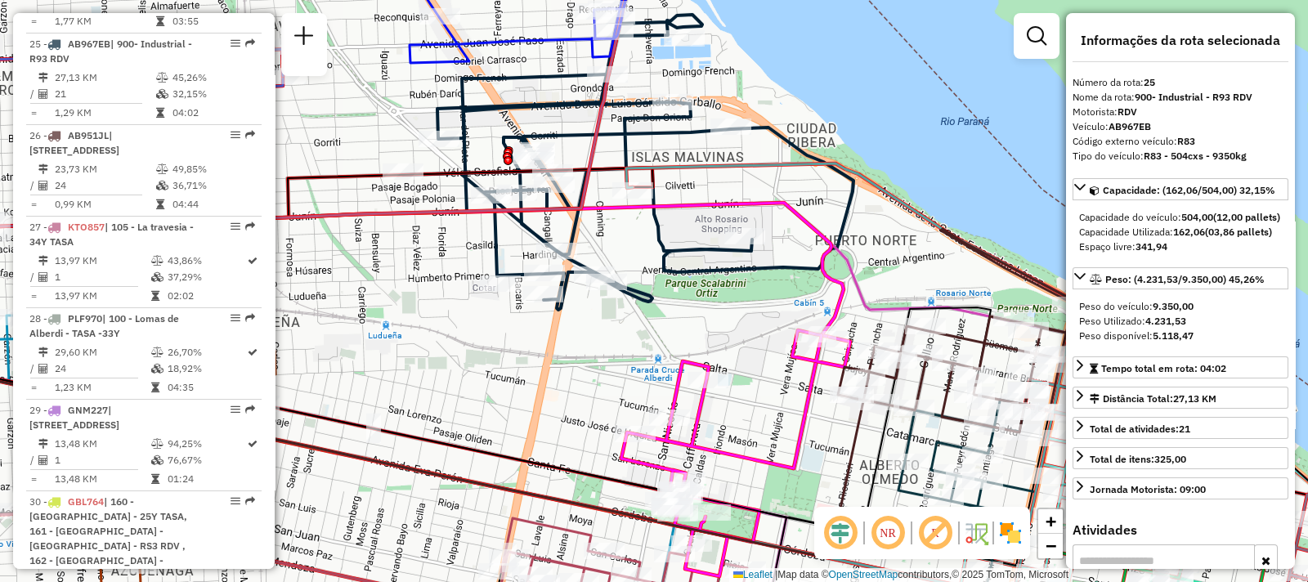
drag, startPoint x: 668, startPoint y: 356, endPoint x: 737, endPoint y: 284, distance: 99.4
click at [721, 359] on div "Rota 30 - Placa GBL764 0000442449 - GARCIA MONTELUIS FRANZ Janela de atendiment…" at bounding box center [654, 291] width 1308 height 582
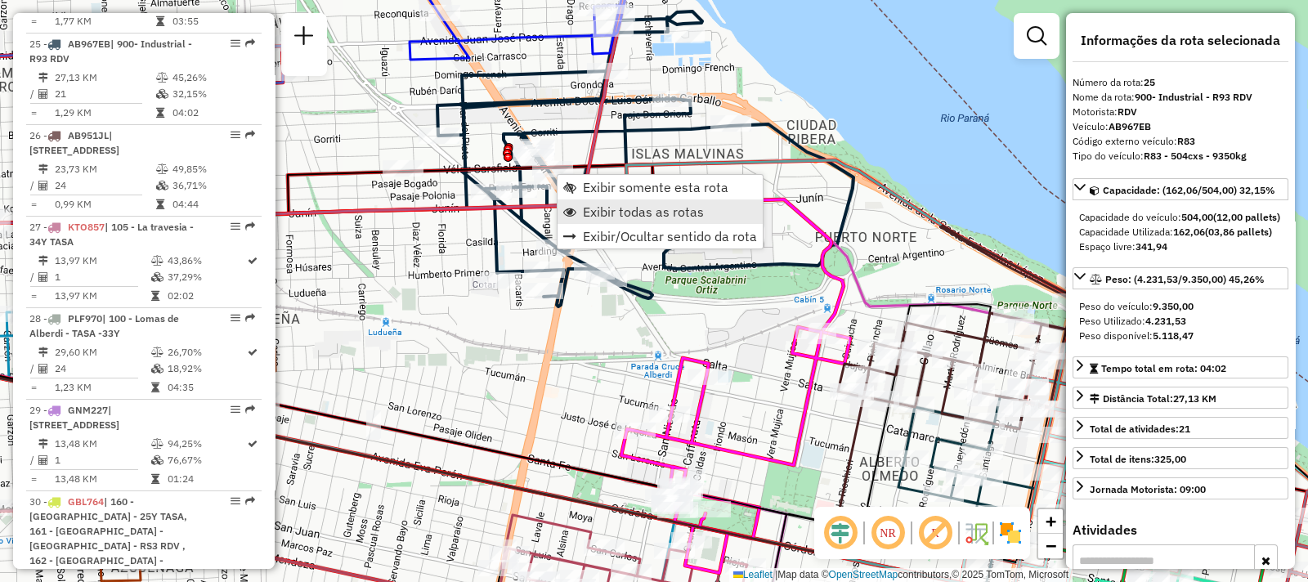
click at [605, 208] on span "Exibir todas as rotas" at bounding box center [643, 211] width 121 height 13
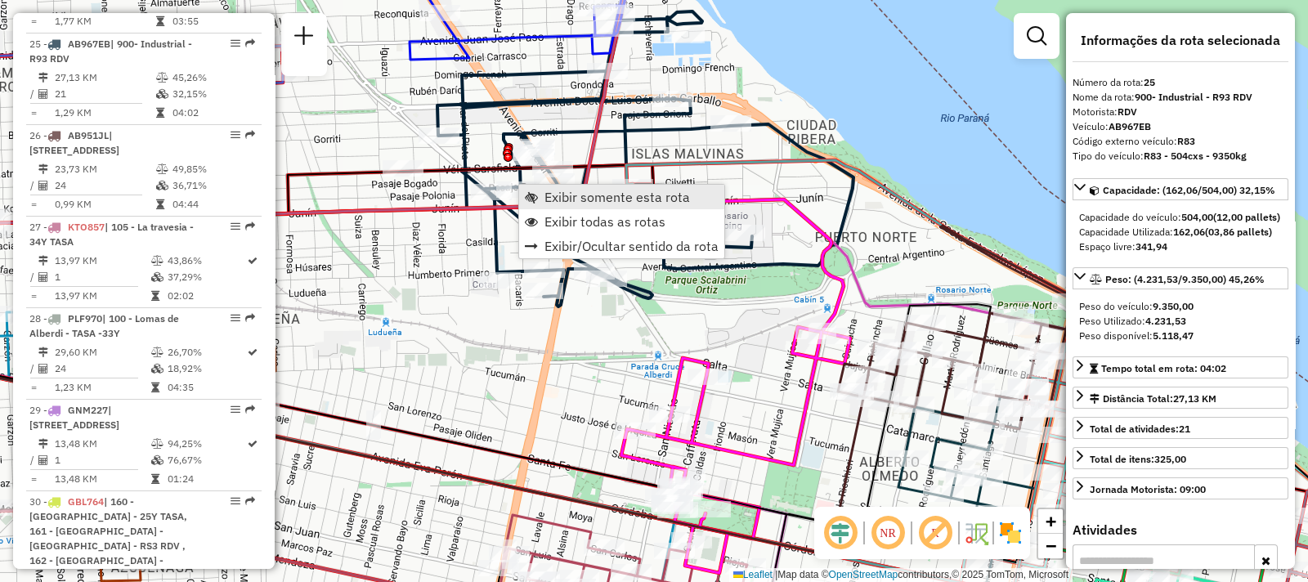
click at [560, 202] on span "Exibir somente esta rota" at bounding box center [616, 196] width 145 height 13
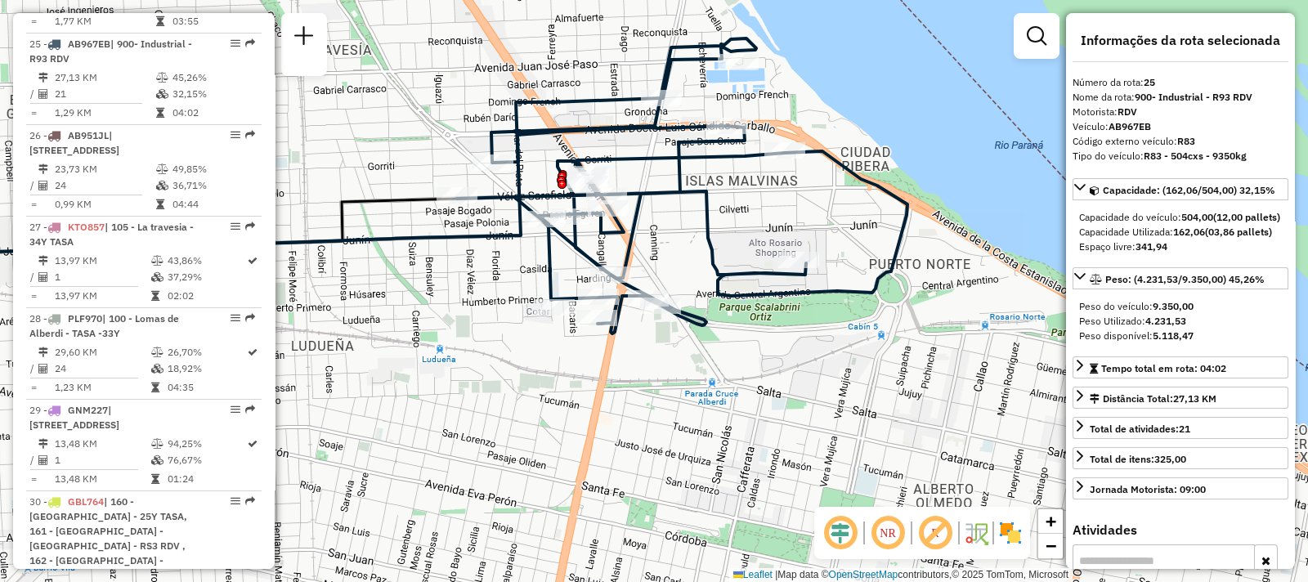
drag, startPoint x: 749, startPoint y: 289, endPoint x: 438, endPoint y: 278, distance: 310.8
click at [438, 278] on div "Janela de atendimento Grade de atendimento Capacidade Transportadoras Veículos …" at bounding box center [654, 291] width 1308 height 582
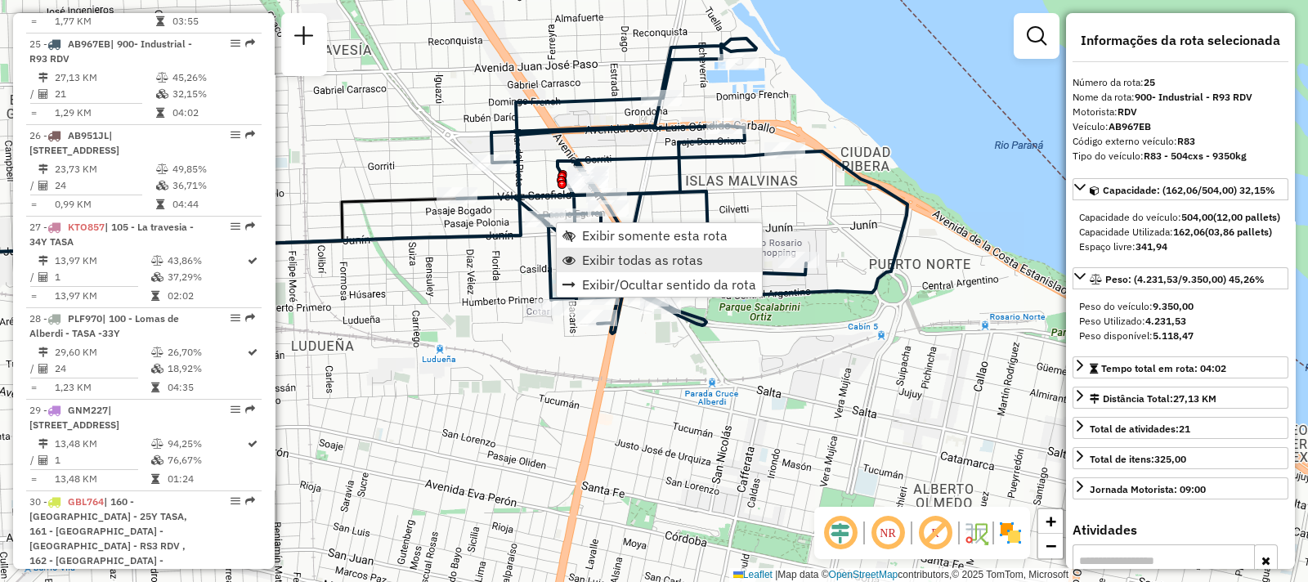
click at [584, 253] on span "Exibir todas as rotas" at bounding box center [642, 259] width 121 height 13
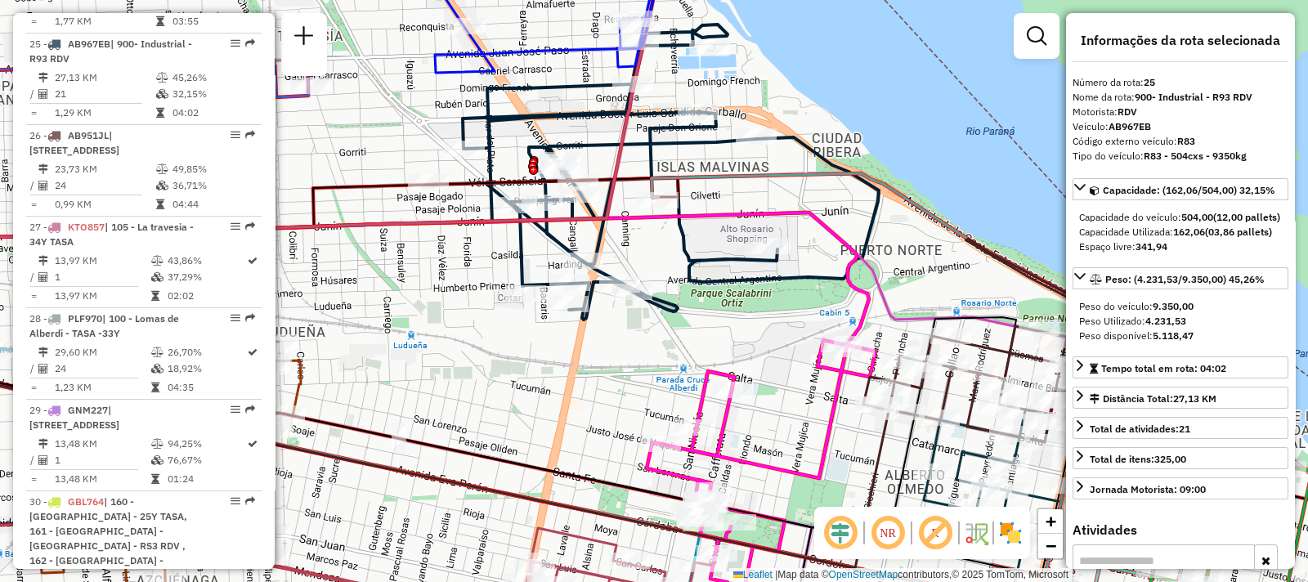
drag, startPoint x: 516, startPoint y: 307, endPoint x: 488, endPoint y: 293, distance: 31.8
click at [488, 293] on div "Janela de atendimento Grade de atendimento Capacidade Transportadoras Veículos …" at bounding box center [654, 291] width 1308 height 582
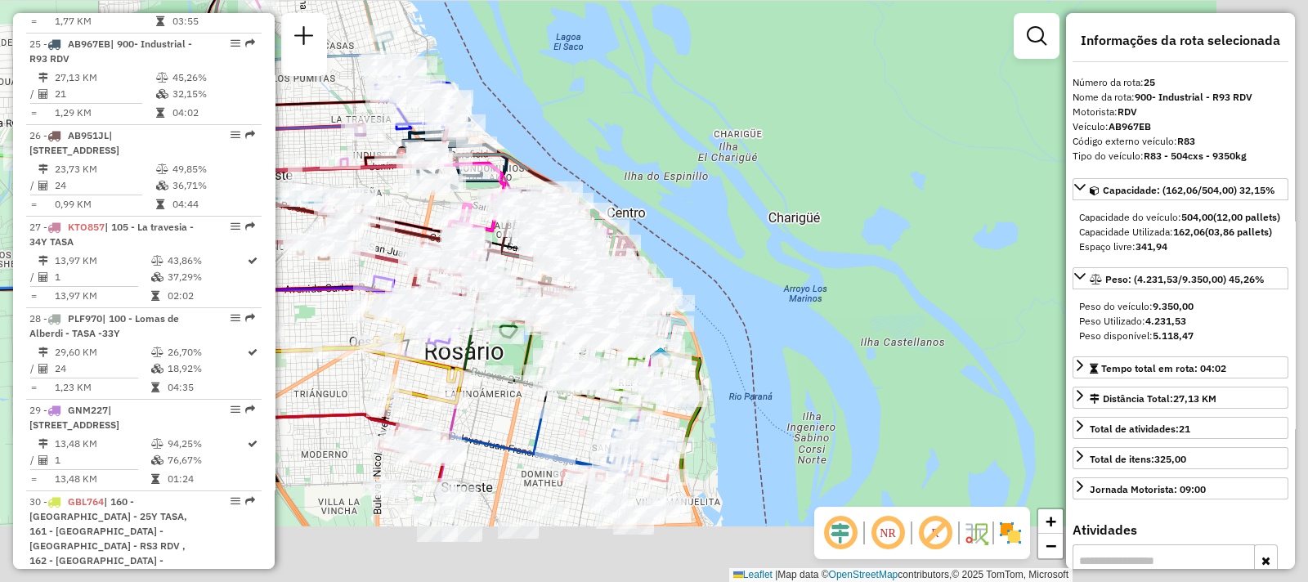
drag, startPoint x: 659, startPoint y: 355, endPoint x: 466, endPoint y: 198, distance: 249.8
click at [466, 198] on icon at bounding box center [477, 226] width 57 height 62
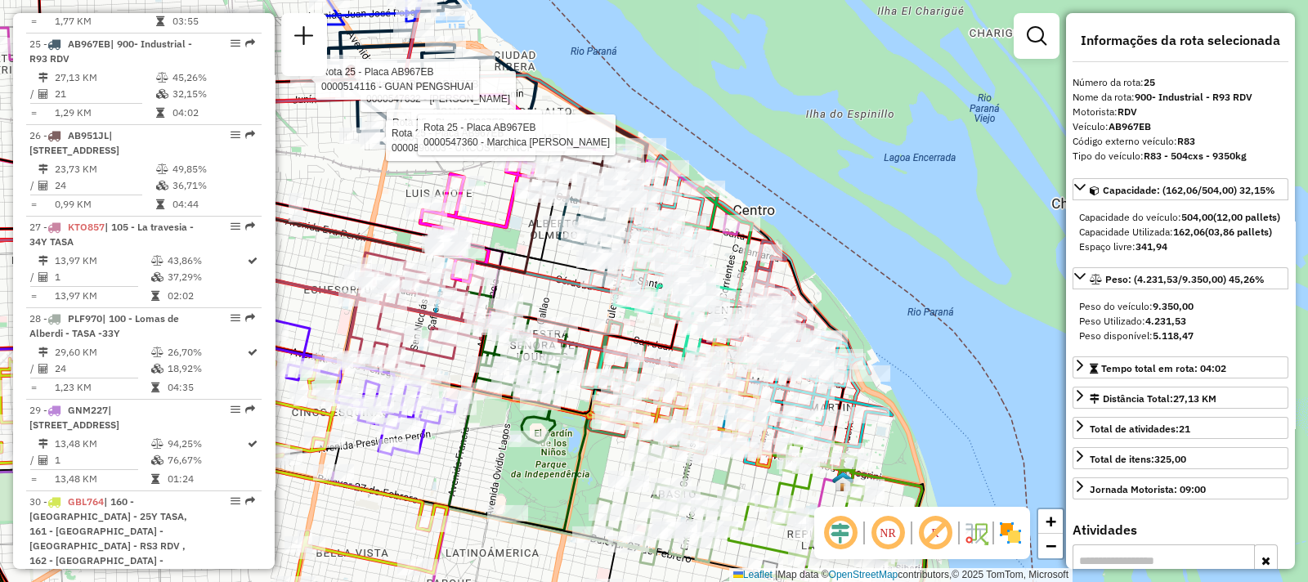
click at [690, 116] on div "Rota 25 - Placa AB967EB 0000547632 - WANG QINGMEI Rota 25 - Placa AB967EB 00004…" at bounding box center [654, 291] width 1308 height 582
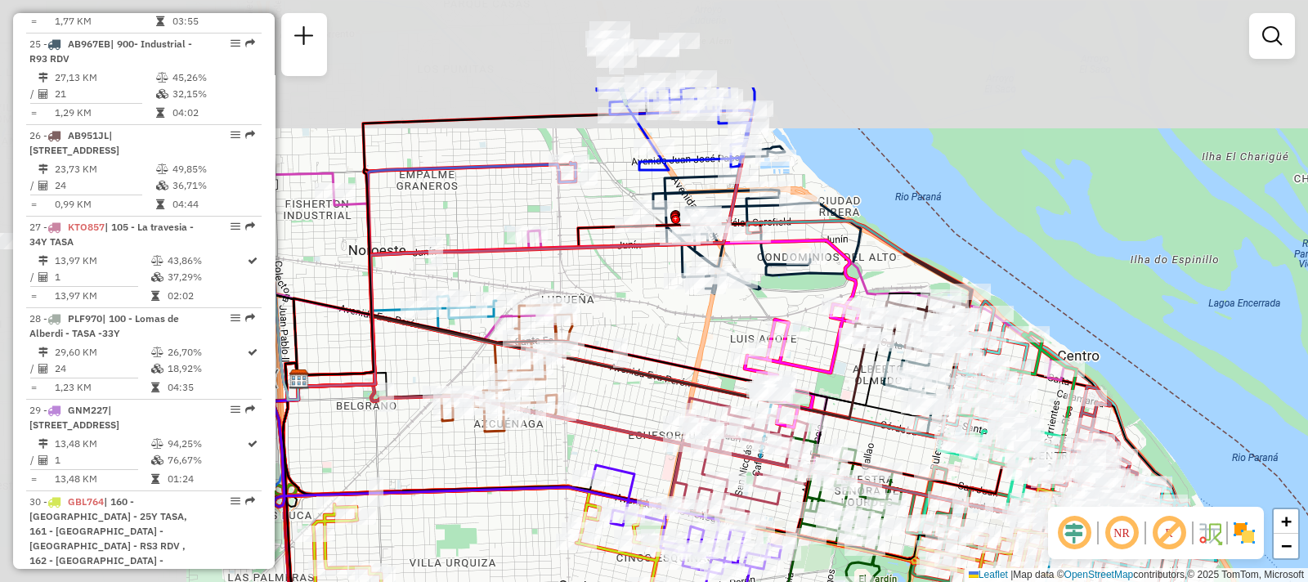
drag, startPoint x: 617, startPoint y: 89, endPoint x: 954, endPoint y: 242, distance: 369.8
click at [954, 242] on div "Janela de atendimento Grade de atendimento Capacidade Transportadoras Veículos …" at bounding box center [654, 291] width 1308 height 582
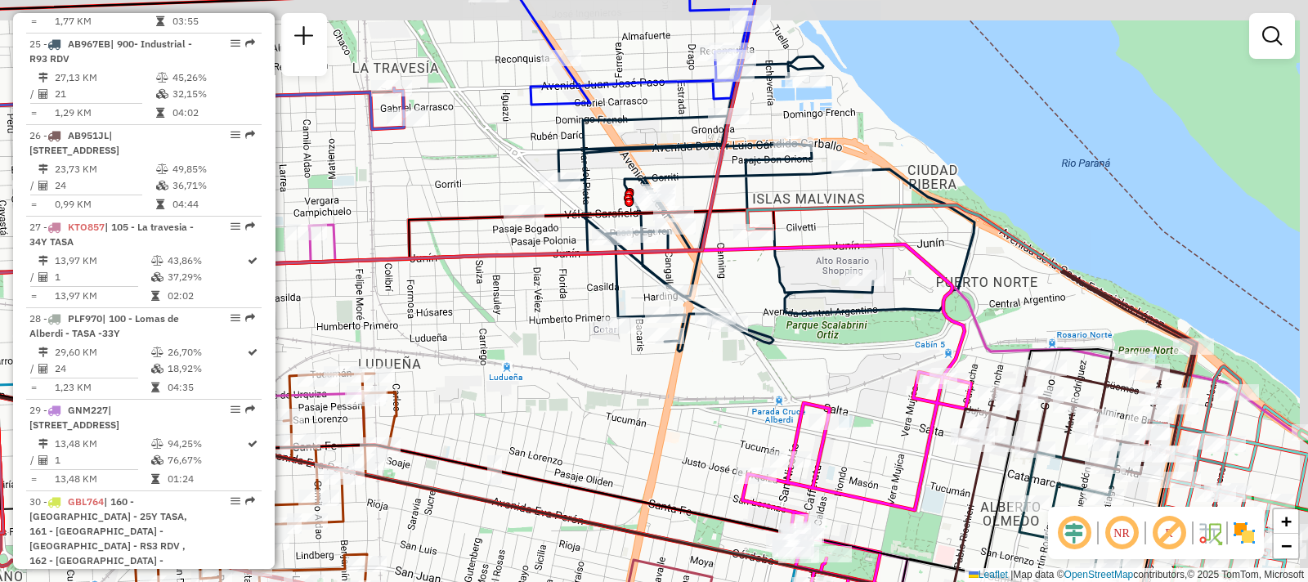
drag, startPoint x: 807, startPoint y: 271, endPoint x: 782, endPoint y: 293, distance: 33.1
click at [783, 297] on icon at bounding box center [749, 203] width 450 height 295
